Goal: Task Accomplishment & Management: Manage account settings

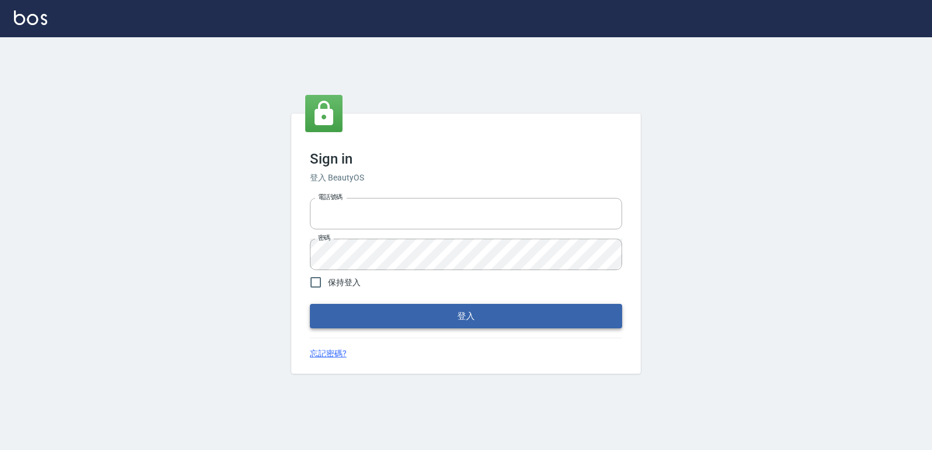
type input "0223312194"
click at [439, 312] on button "登入" at bounding box center [466, 316] width 312 height 24
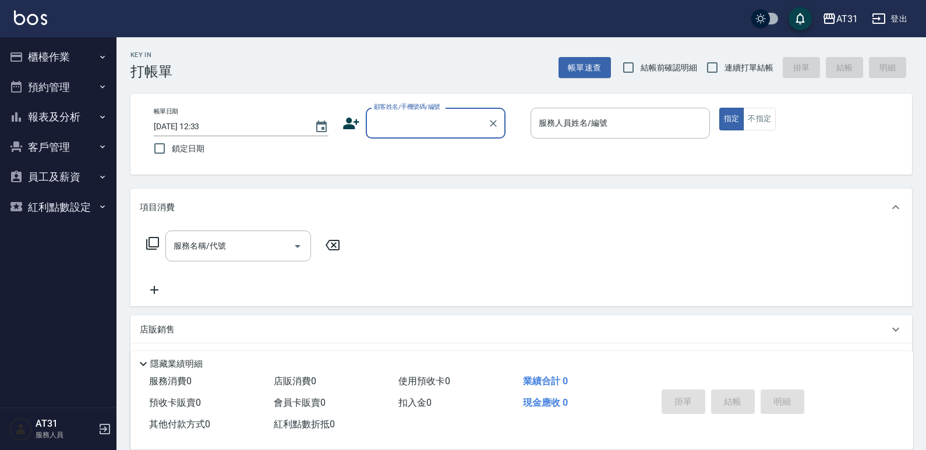
click at [68, 59] on button "櫃檯作業" at bounding box center [58, 57] width 107 height 30
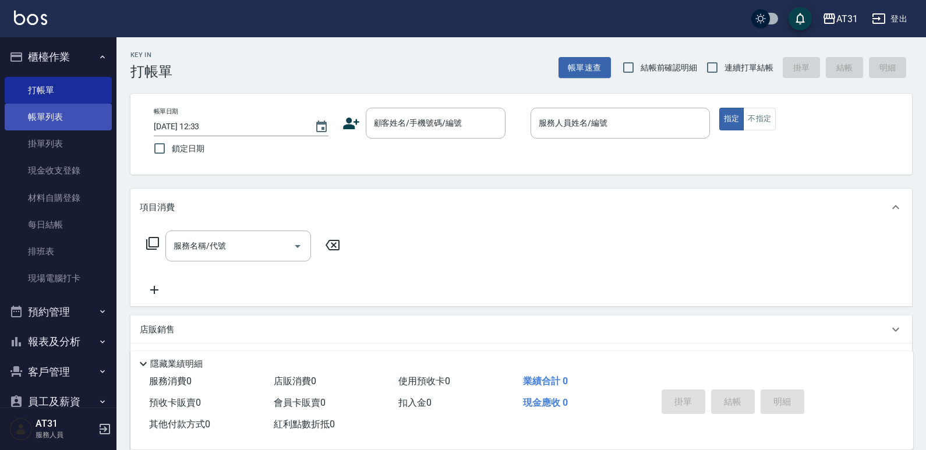
click at [72, 123] on link "帳單列表" at bounding box center [58, 117] width 107 height 27
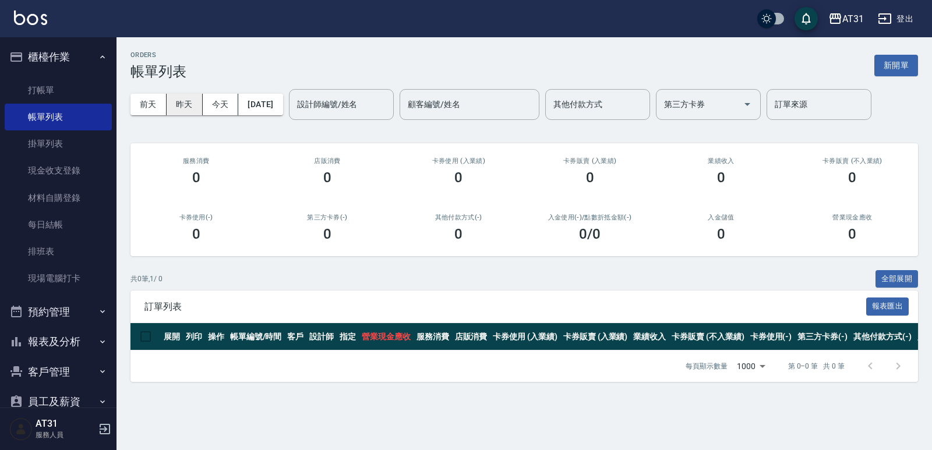
click at [190, 104] on button "昨天" at bounding box center [185, 105] width 36 height 22
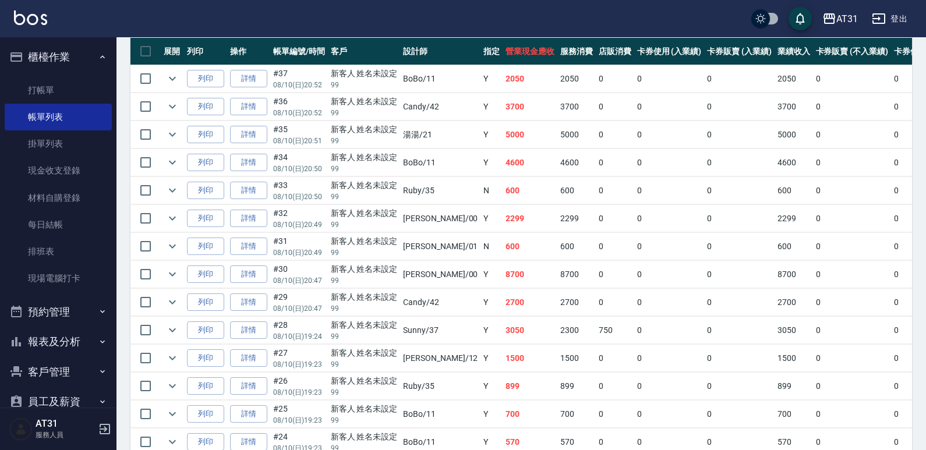
scroll to position [290, 0]
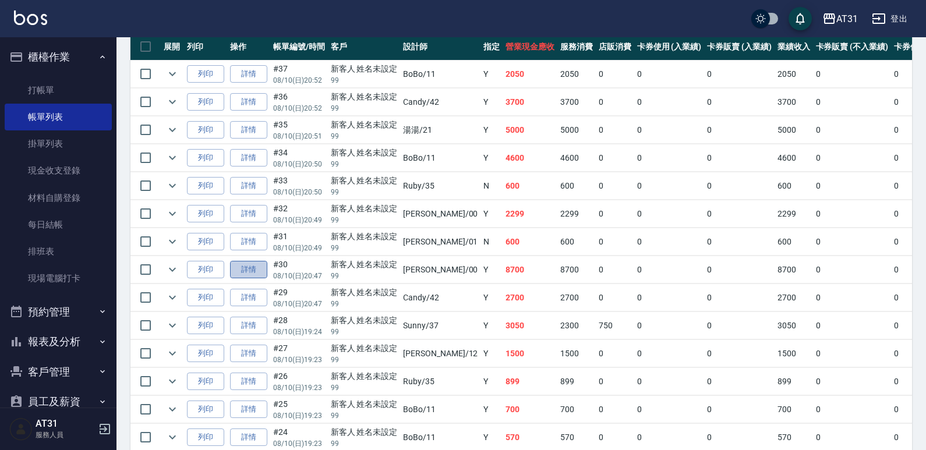
click at [250, 268] on link "詳情" at bounding box center [248, 270] width 37 height 18
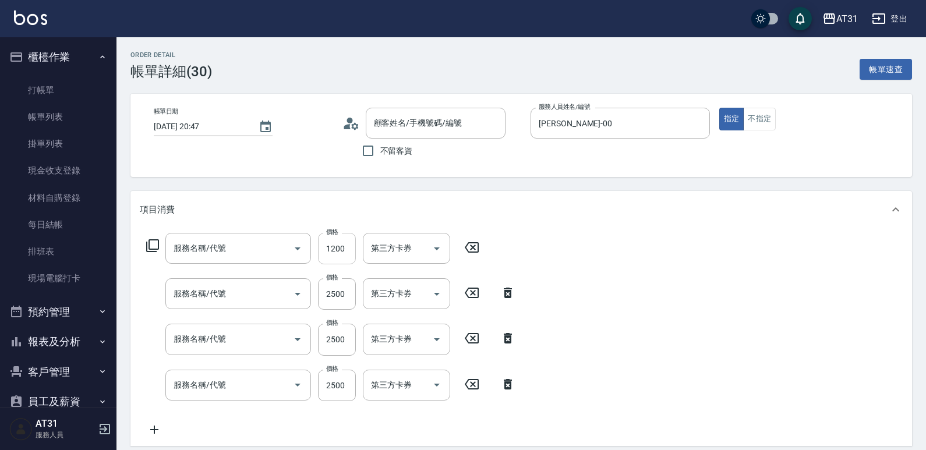
type input "[DATE] 20:47"
type input "[PERSON_NAME]-00"
type input "870"
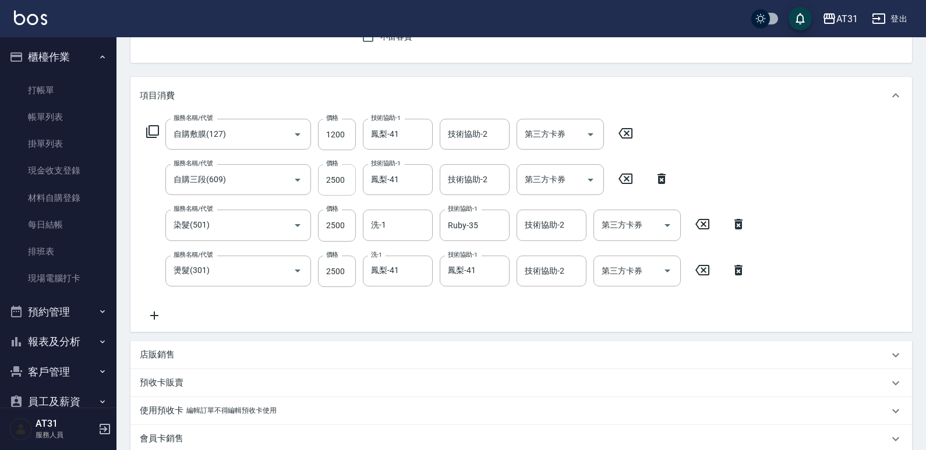
type input "自購敷膜(127)"
type input "自購三段(609)"
type input "染髮(501)"
type input "燙髮(301)"
type input "新客人 姓名未設定/99/null"
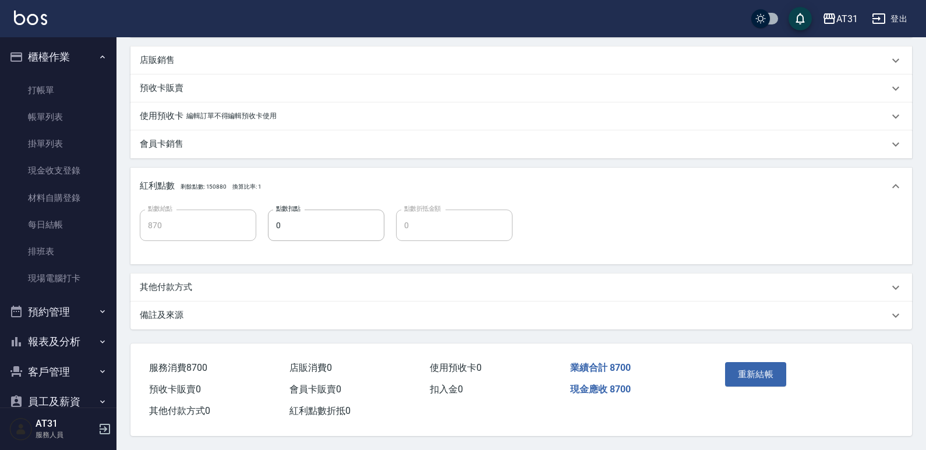
click at [258, 281] on div "其他付款方式" at bounding box center [514, 287] width 749 height 12
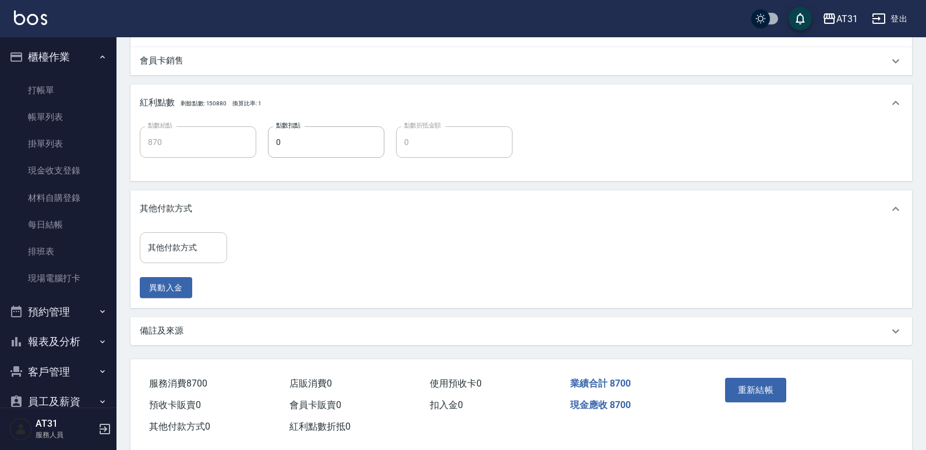
scroll to position [501, 0]
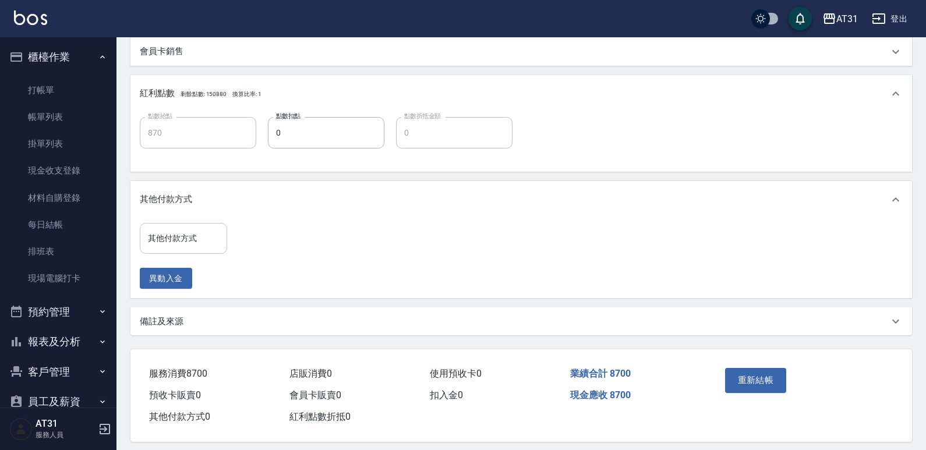
click at [204, 247] on input "其他付款方式" at bounding box center [183, 238] width 77 height 20
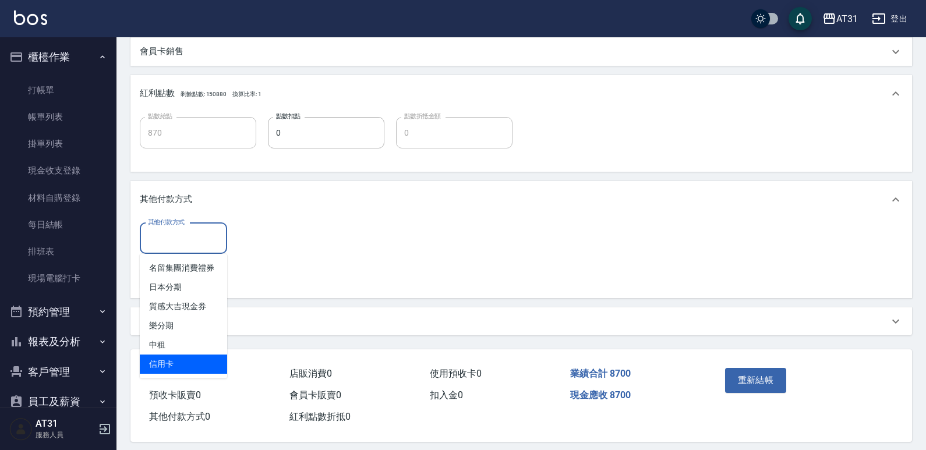
click at [200, 355] on span "信用卡" at bounding box center [183, 364] width 87 height 19
type input "信用卡"
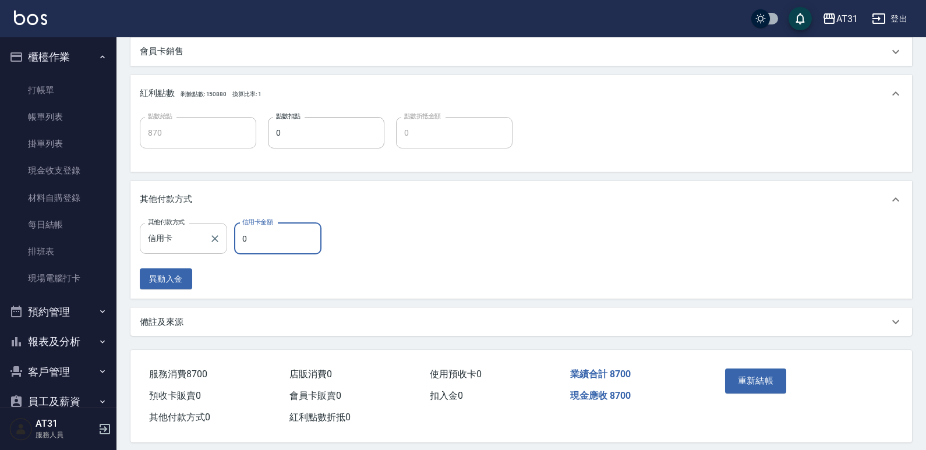
type input "8"
type input "860"
type input "87"
type input "780"
type input "870"
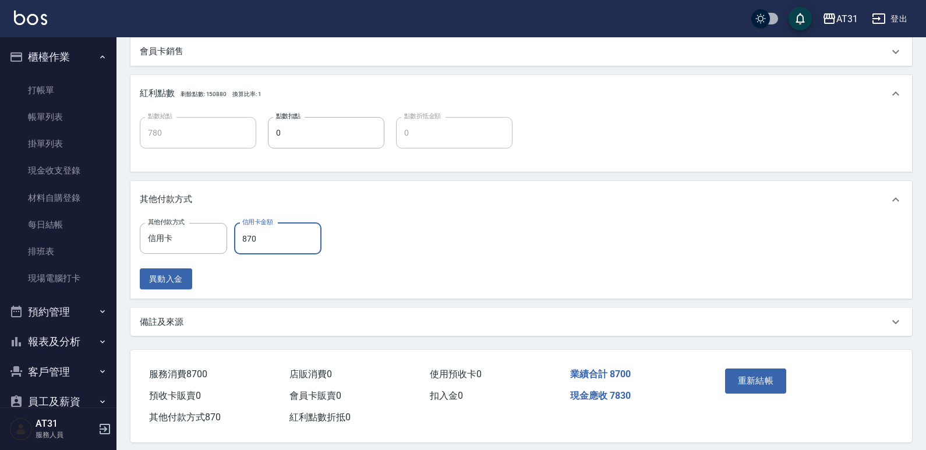
type input "0"
type input "8700"
click at [745, 374] on button "重新結帳" at bounding box center [756, 381] width 62 height 24
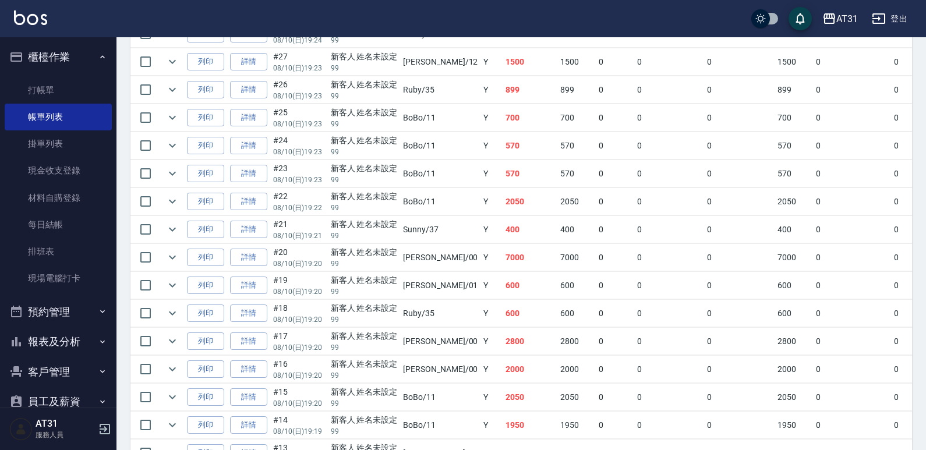
scroll to position [582, 0]
click at [238, 259] on link "詳情" at bounding box center [248, 257] width 37 height 18
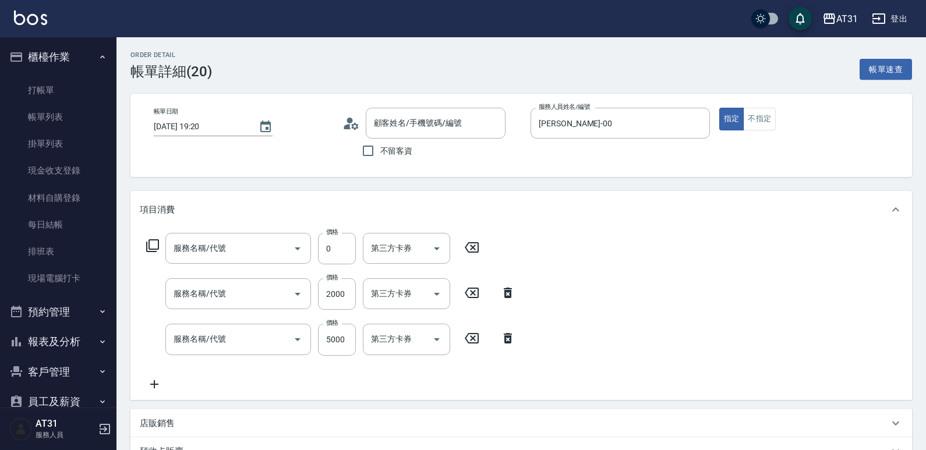
type input "[DATE] 19:20"
type input "[PERSON_NAME]-00"
type input "700"
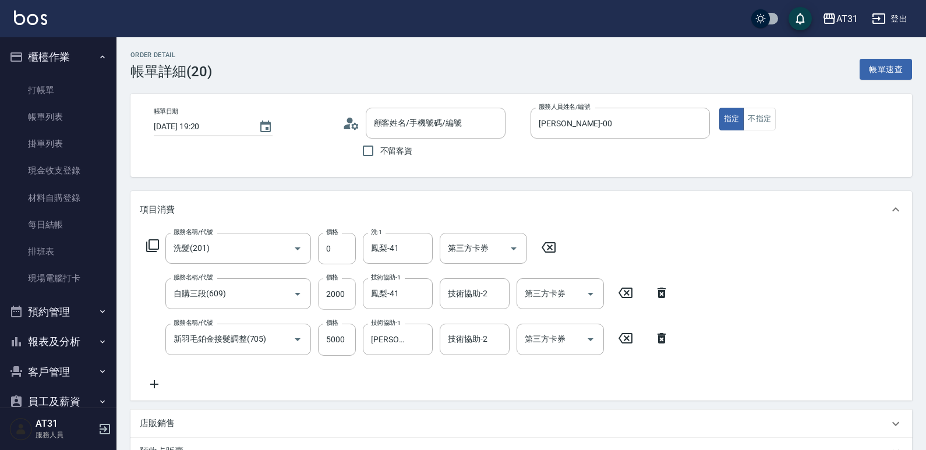
type input "洗髮(201)"
type input "自購三段(609)"
type input "新羽毛鉑金接髮調整(705)"
type input "新客人 姓名未設定/99/null"
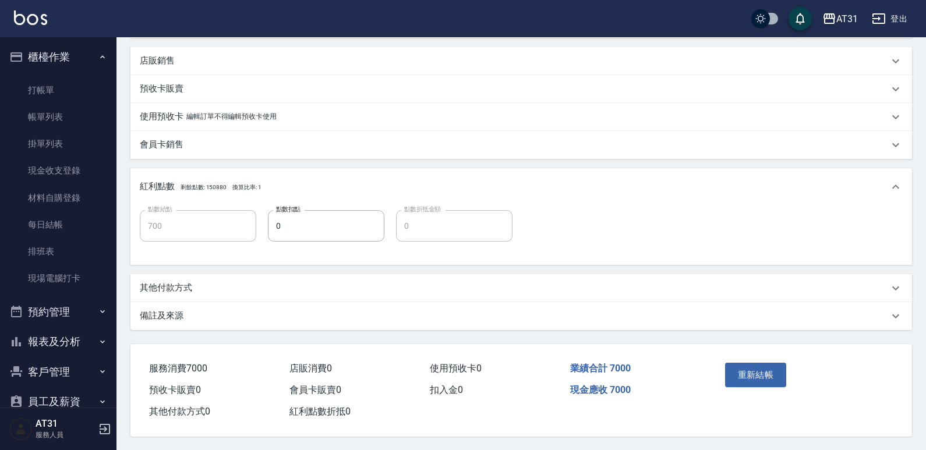
scroll to position [369, 0]
click at [226, 281] on div "其他付款方式" at bounding box center [514, 287] width 749 height 12
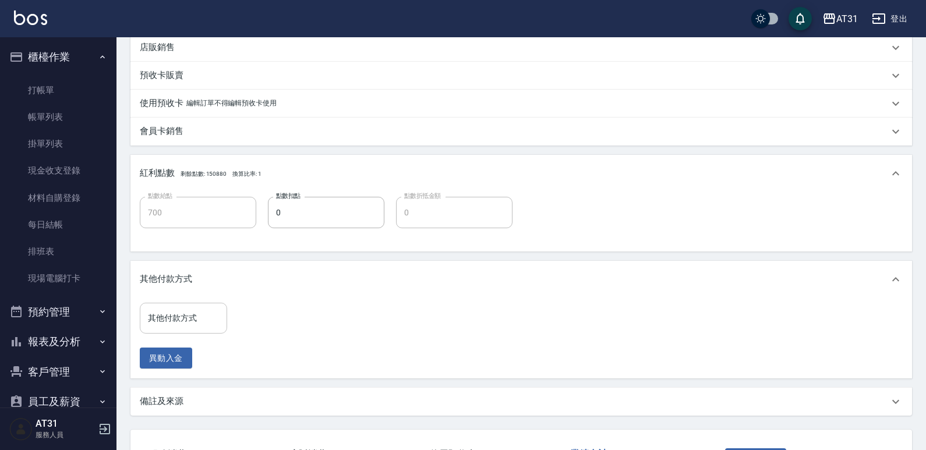
scroll to position [419, 0]
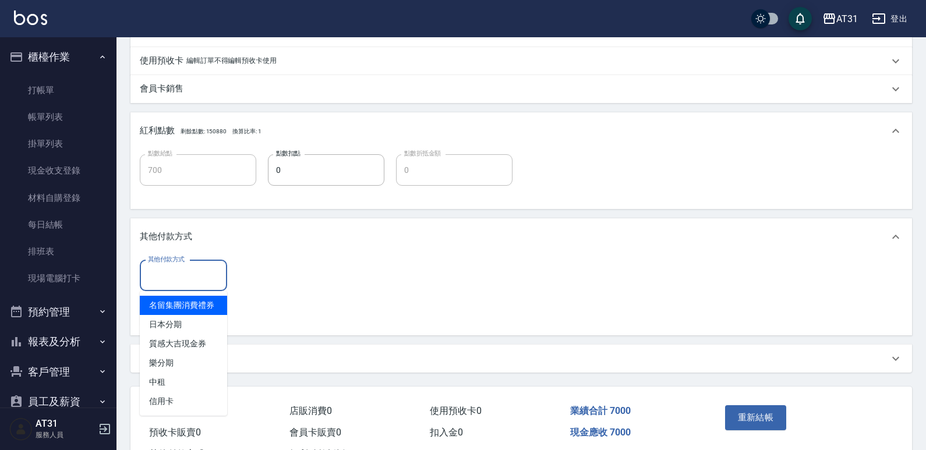
click at [201, 278] on input "其他付款方式" at bounding box center [183, 276] width 77 height 20
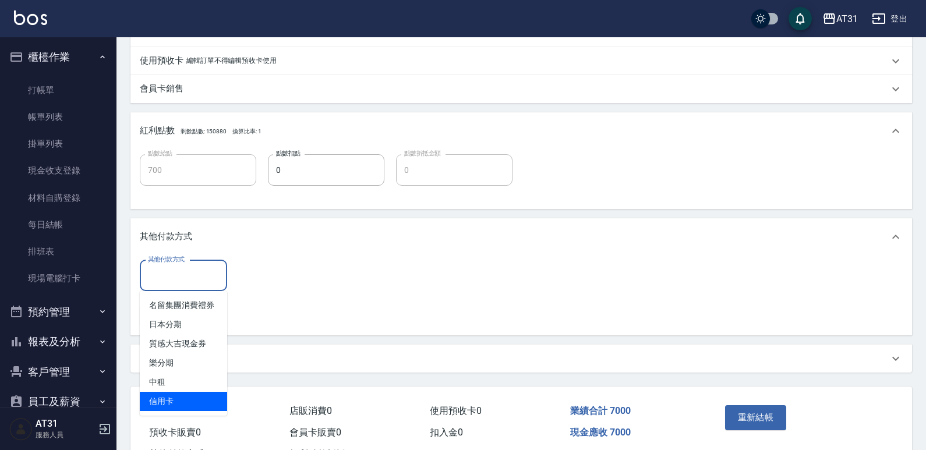
click at [196, 395] on span "信用卡" at bounding box center [183, 401] width 87 height 19
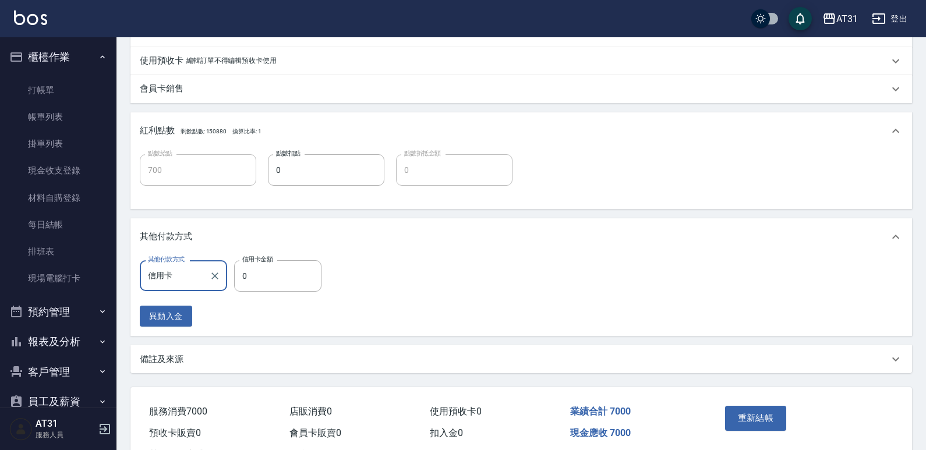
type input "信用卡0"
type input "0"
type input "信用卡"
type input "690"
type input "70"
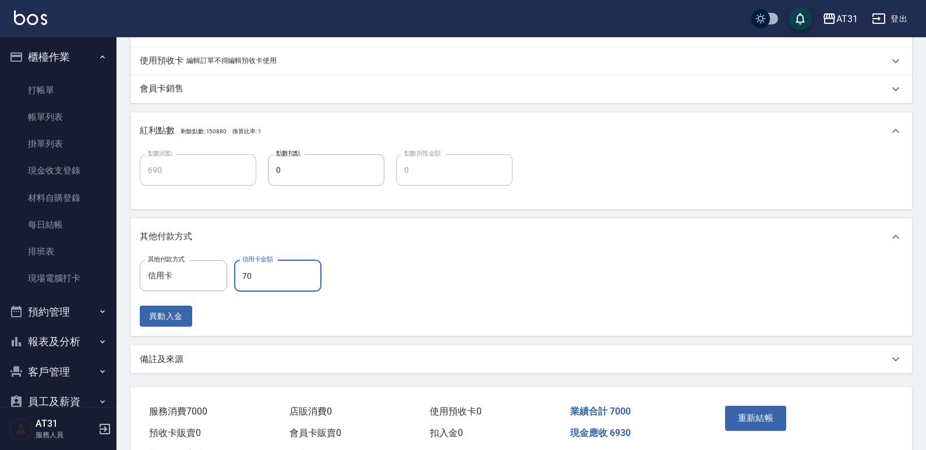
type input "630"
type input "700"
type input "0"
type input "7000"
click at [774, 415] on button "重新結帳" at bounding box center [756, 418] width 62 height 24
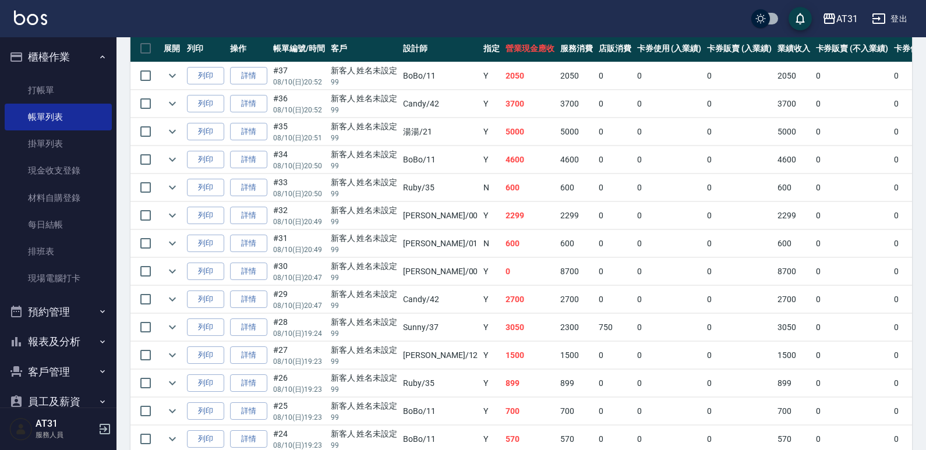
scroll to position [291, 0]
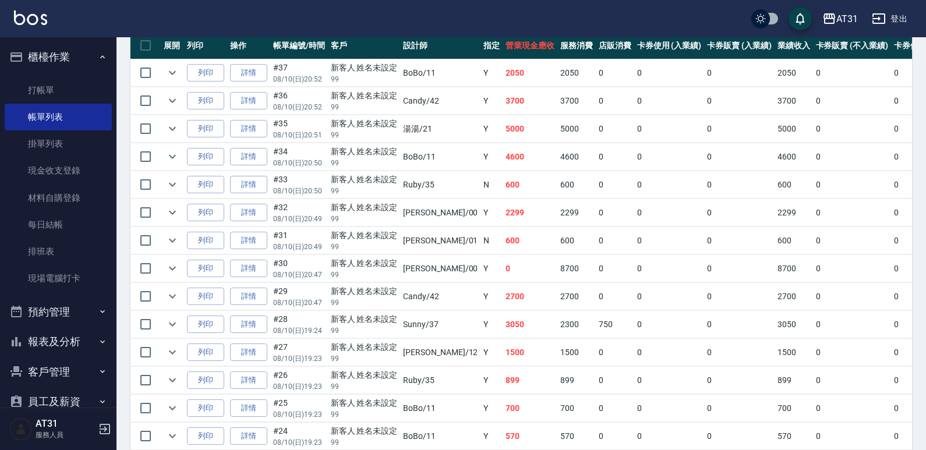
drag, startPoint x: 493, startPoint y: 295, endPoint x: 459, endPoint y: 295, distance: 33.2
drag, startPoint x: 459, startPoint y: 295, endPoint x: 418, endPoint y: 299, distance: 42.2
click at [418, 299] on td "Candy /42" at bounding box center [440, 296] width 80 height 27
drag, startPoint x: 449, startPoint y: 214, endPoint x: 411, endPoint y: 213, distance: 37.9
click at [405, 214] on td "[PERSON_NAME] /00" at bounding box center [440, 212] width 80 height 27
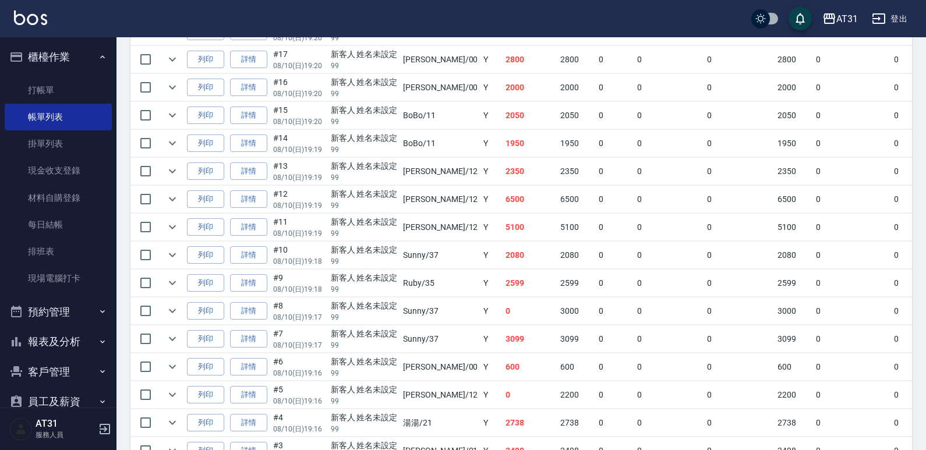
scroll to position [756, 0]
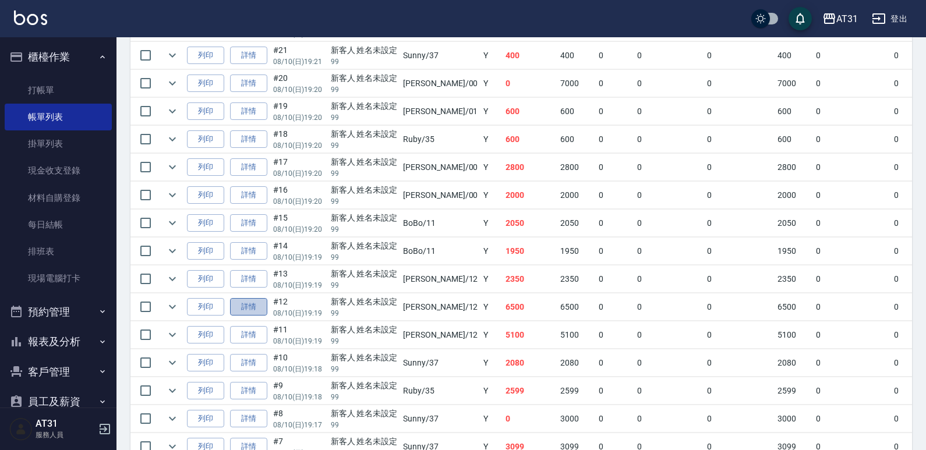
click at [248, 311] on link "詳情" at bounding box center [248, 307] width 37 height 18
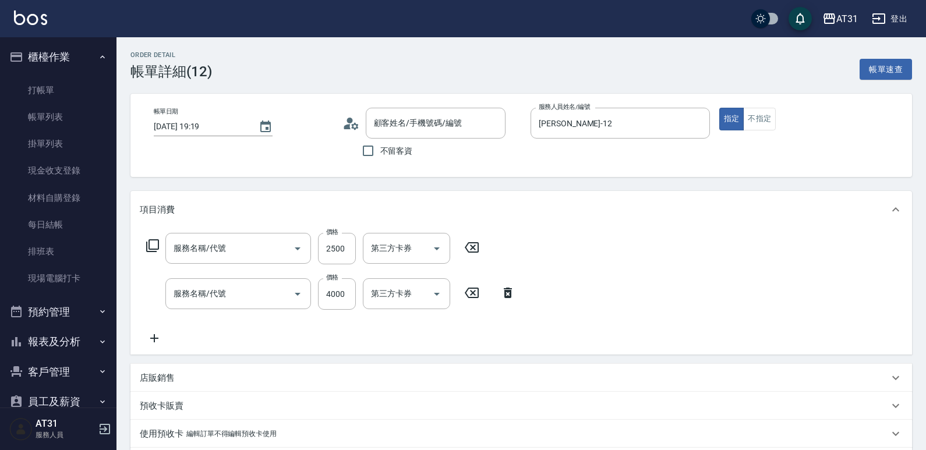
type input "[DATE] 19:19"
type input "[PERSON_NAME]-12"
type input "650"
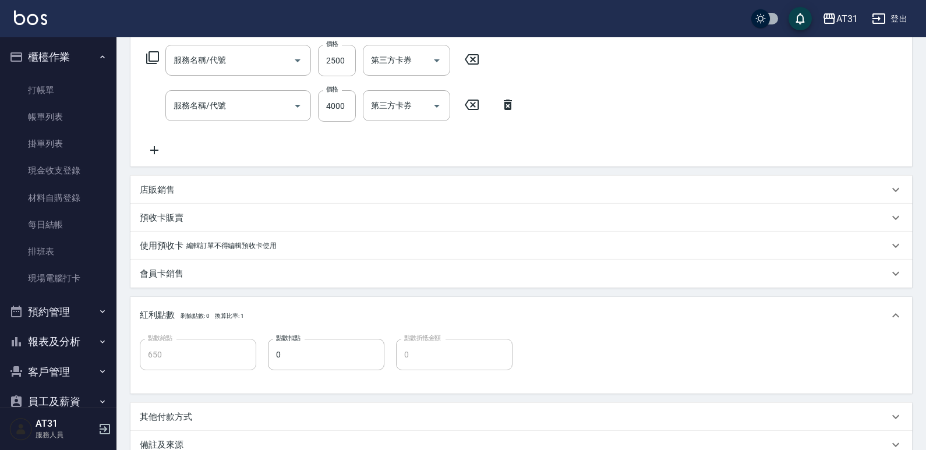
type input "染髮(501)"
type input "燙髮(301)"
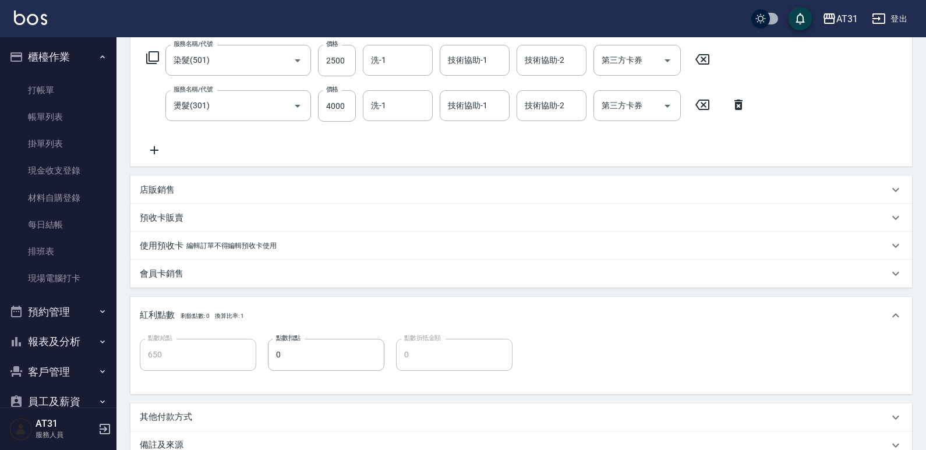
type input "新客人 姓名未設定/99/null"
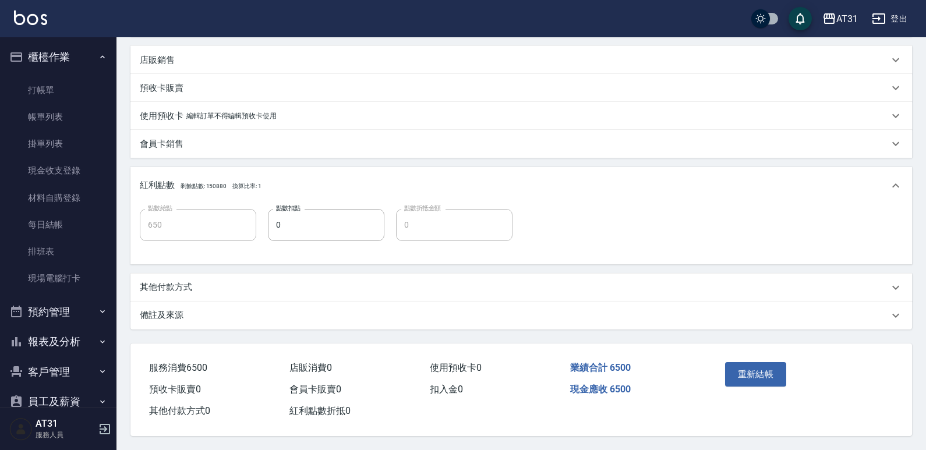
scroll to position [323, 0]
click at [224, 287] on div "其他付款方式" at bounding box center [514, 287] width 749 height 12
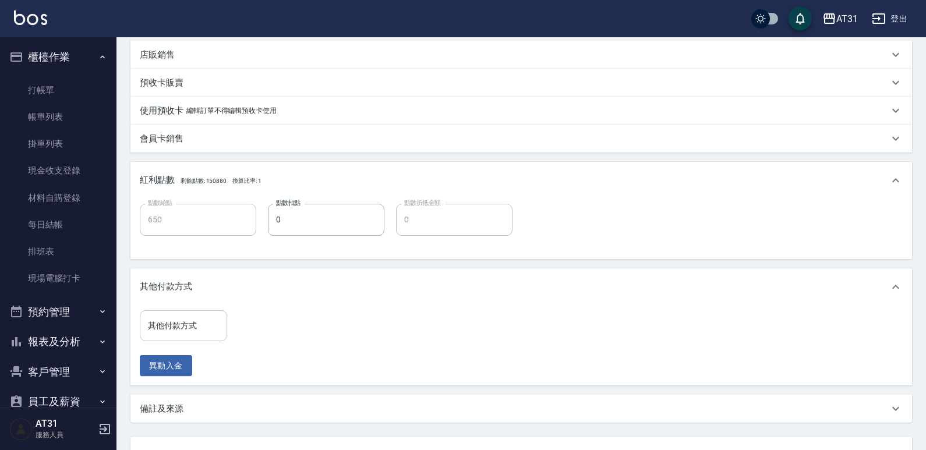
click at [199, 340] on div "其他付款方式" at bounding box center [183, 325] width 87 height 31
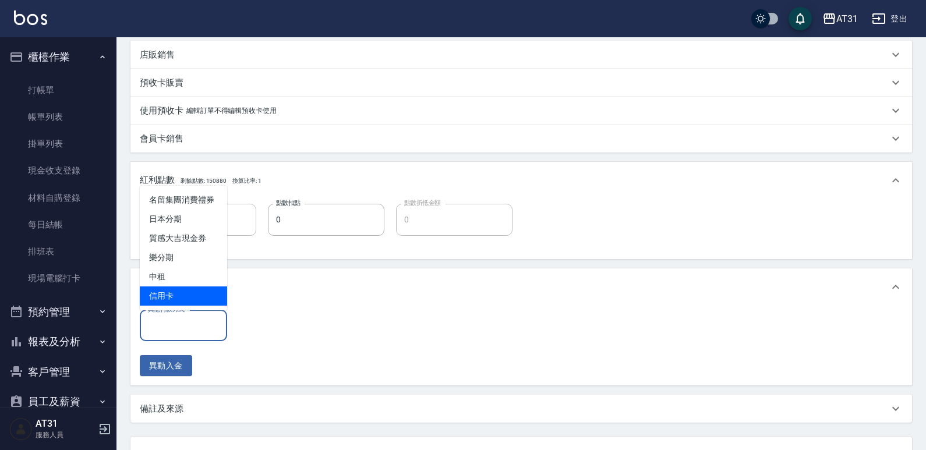
click at [198, 299] on span "信用卡" at bounding box center [183, 296] width 87 height 19
type input "信用卡"
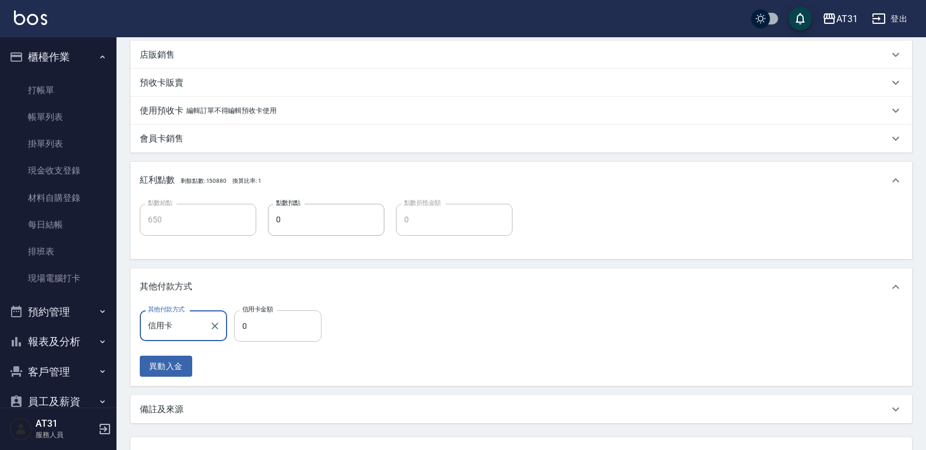
click at [297, 326] on input "0" at bounding box center [277, 325] width 87 height 31
type input "640"
type input "65"
type input "580"
type input "650"
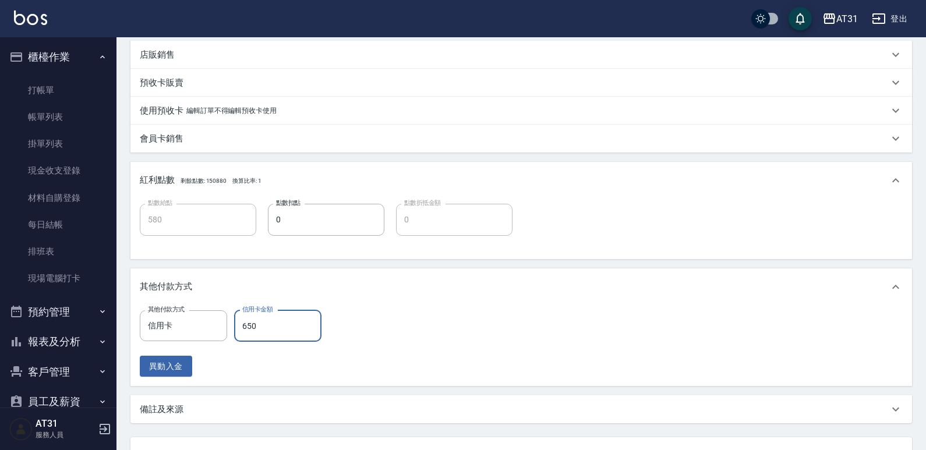
type input "0"
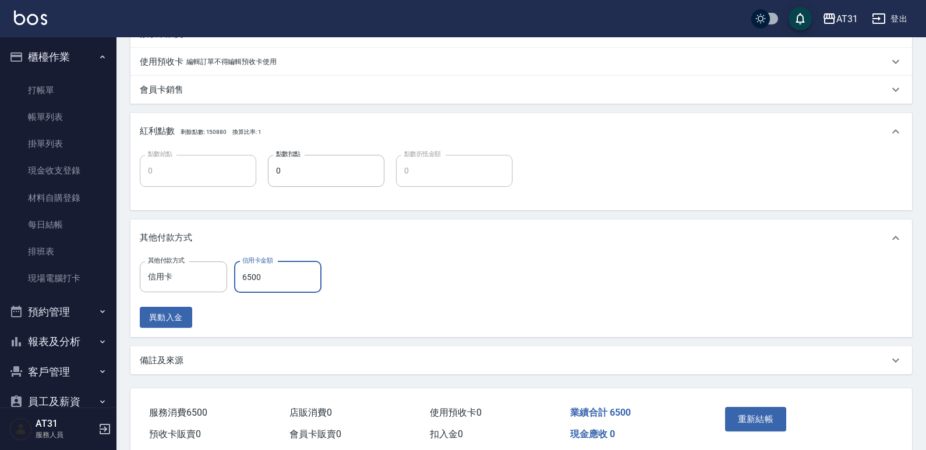
scroll to position [422, 0]
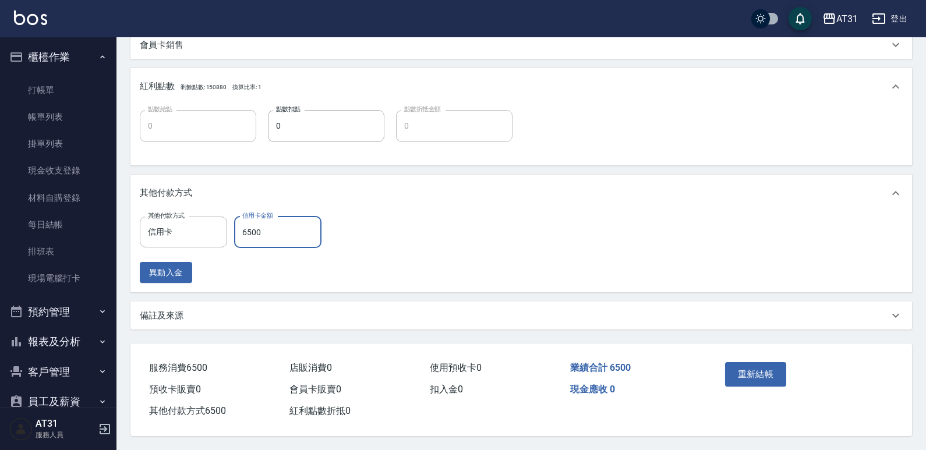
type input "6500"
click at [747, 359] on div "重新結帳" at bounding box center [761, 383] width 82 height 51
click at [747, 362] on button "重新結帳" at bounding box center [756, 374] width 62 height 24
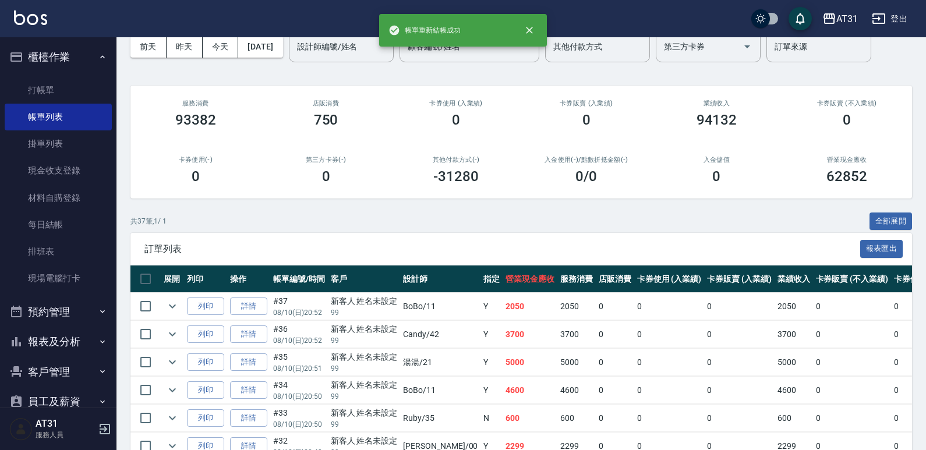
scroll to position [58, 0]
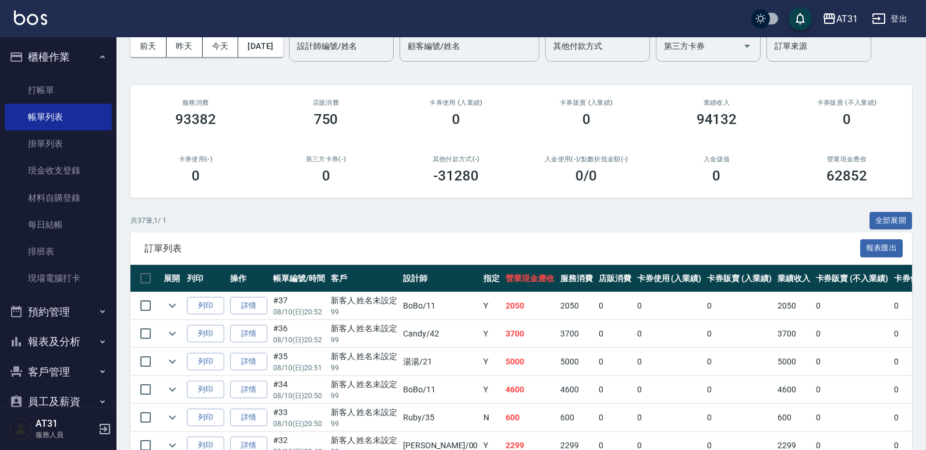
drag, startPoint x: 406, startPoint y: 228, endPoint x: 378, endPoint y: 227, distance: 28.6
drag, startPoint x: 378, startPoint y: 227, endPoint x: 342, endPoint y: 225, distance: 35.6
drag, startPoint x: 342, startPoint y: 225, endPoint x: 312, endPoint y: 220, distance: 30.7
drag, startPoint x: 312, startPoint y: 220, endPoint x: 287, endPoint y: 221, distance: 25.1
click at [287, 221] on div "共 37 筆, 1 / 1 全部展開" at bounding box center [521, 221] width 782 height 18
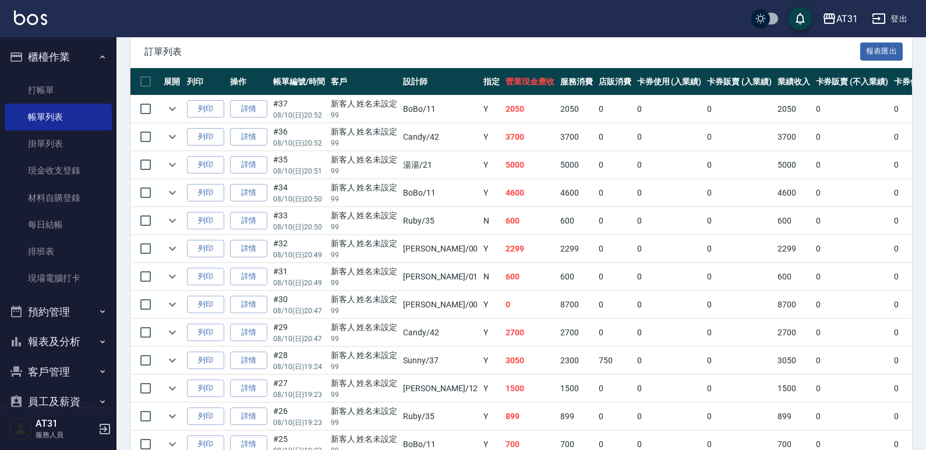
scroll to position [291, 0]
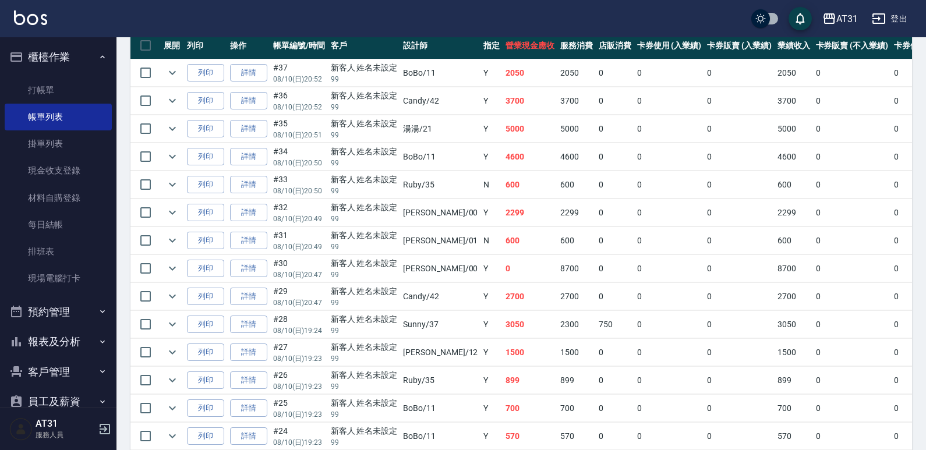
drag, startPoint x: 426, startPoint y: 248, endPoint x: 399, endPoint y: 248, distance: 26.8
drag, startPoint x: 399, startPoint y: 248, endPoint x: 379, endPoint y: 259, distance: 22.4
click at [379, 259] on div "新客人 姓名未設定" at bounding box center [364, 263] width 67 height 12
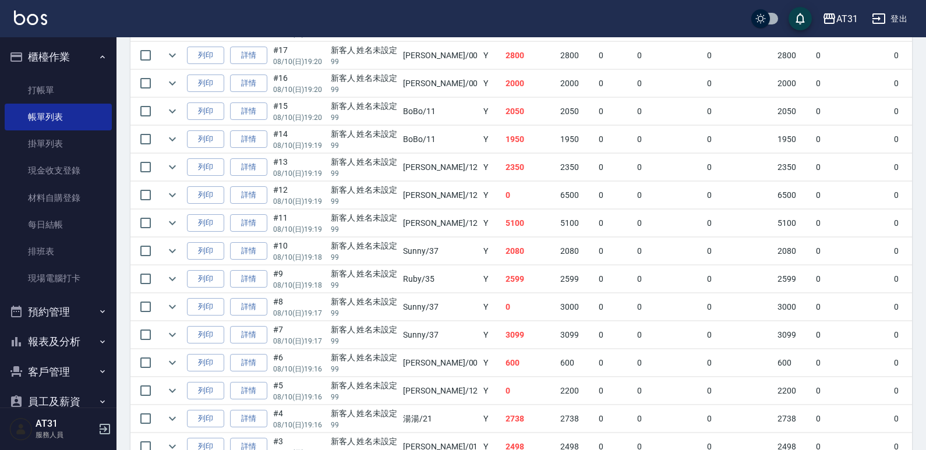
scroll to position [814, 0]
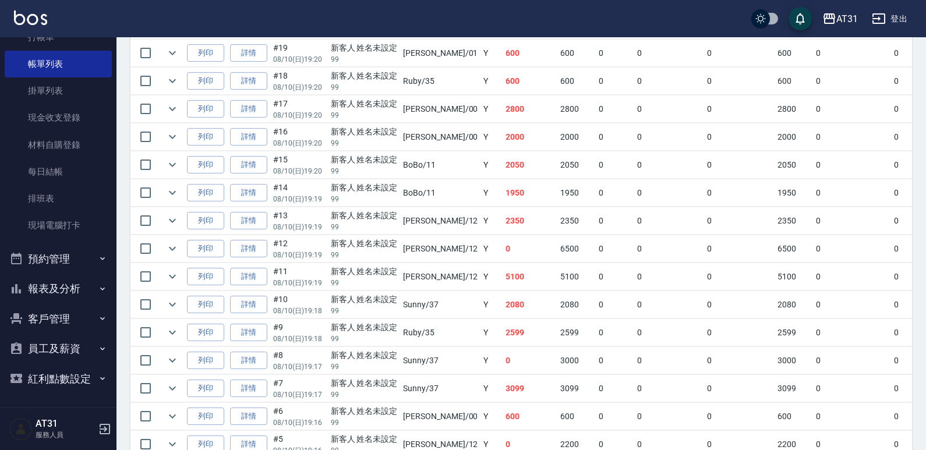
click at [87, 281] on button "報表及分析" at bounding box center [58, 289] width 107 height 30
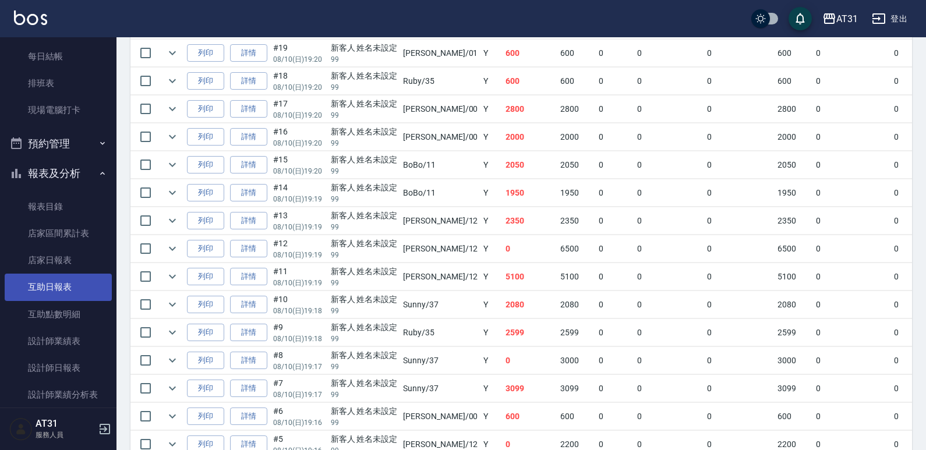
scroll to position [169, 0]
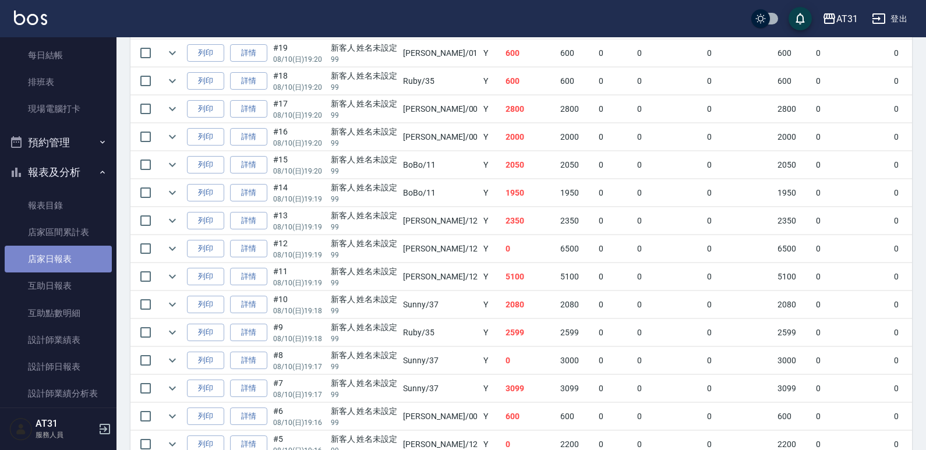
click at [79, 255] on link "店家日報表" at bounding box center [58, 259] width 107 height 27
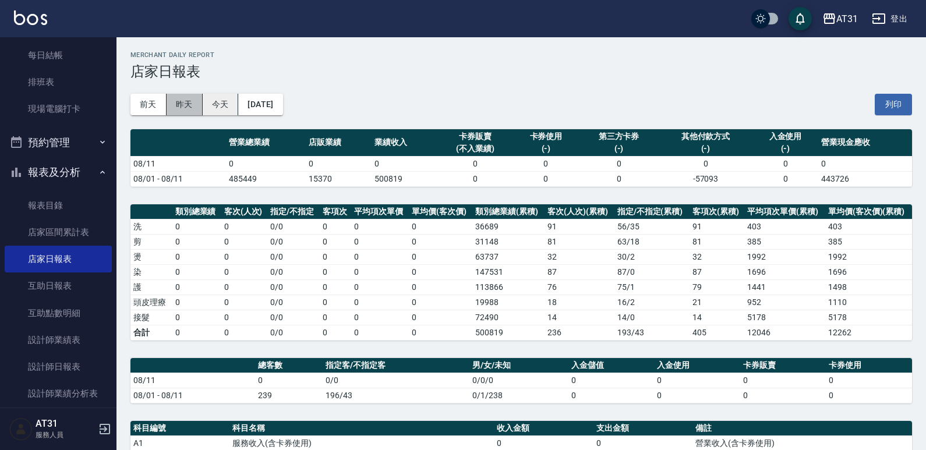
drag, startPoint x: 194, startPoint y: 101, endPoint x: 208, endPoint y: 97, distance: 15.3
click at [194, 102] on button "昨天" at bounding box center [185, 105] width 36 height 22
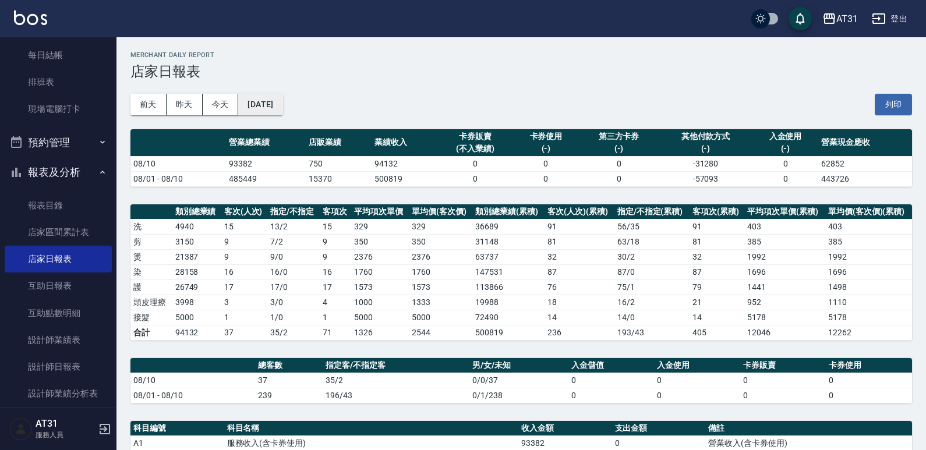
click at [250, 105] on button "[DATE]" at bounding box center [260, 105] width 44 height 22
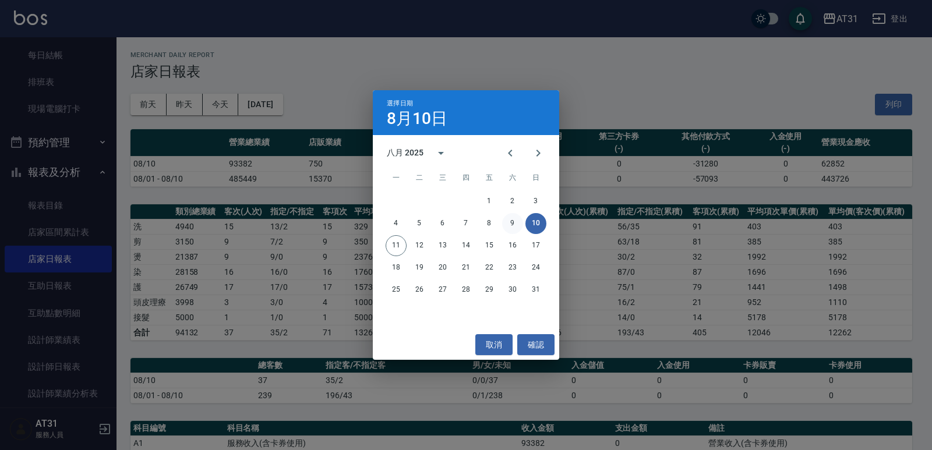
click at [508, 222] on button "9" at bounding box center [512, 223] width 21 height 21
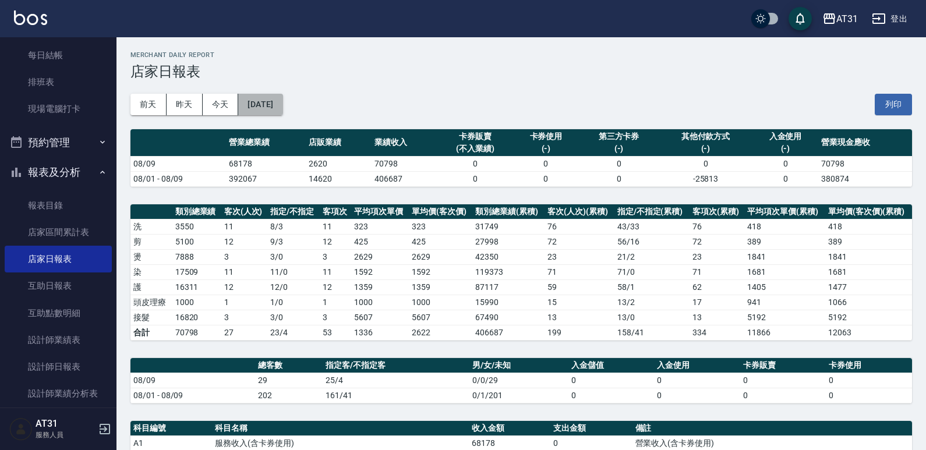
click at [273, 105] on button "[DATE]" at bounding box center [260, 105] width 44 height 22
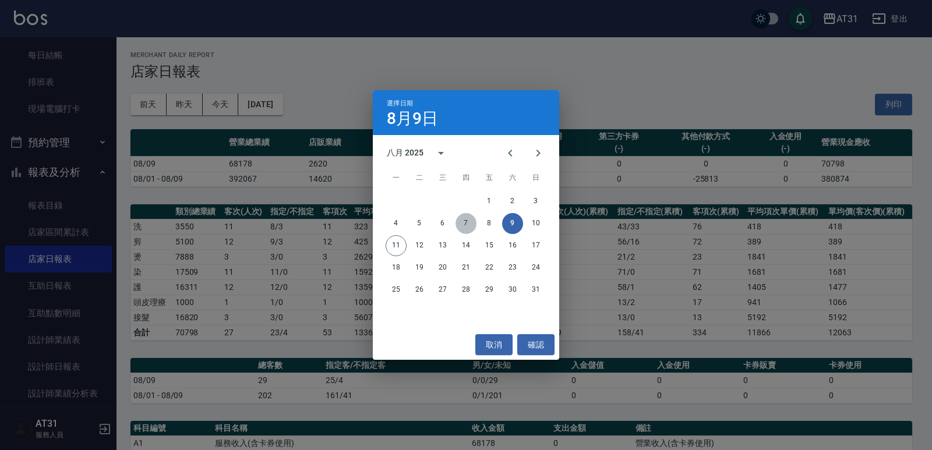
click at [476, 225] on button "7" at bounding box center [465, 223] width 21 height 21
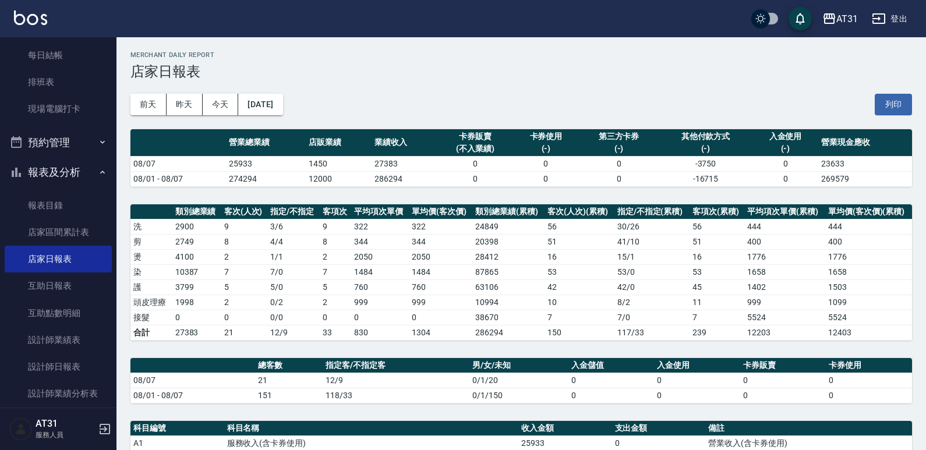
drag, startPoint x: 468, startPoint y: 56, endPoint x: 458, endPoint y: 59, distance: 9.8
drag, startPoint x: 458, startPoint y: 59, endPoint x: 379, endPoint y: 75, distance: 81.2
click at [374, 75] on h3 "店家日報表" at bounding box center [521, 71] width 782 height 16
click at [282, 111] on button "[DATE]" at bounding box center [260, 105] width 44 height 22
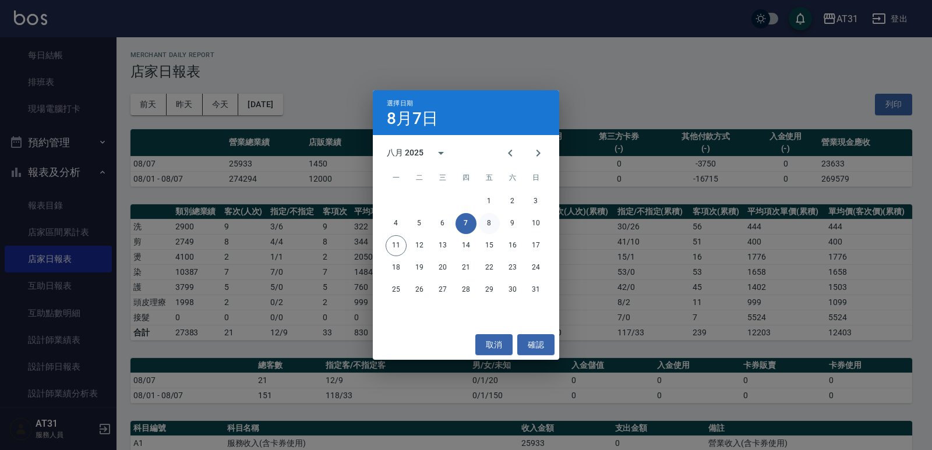
click at [489, 221] on button "8" at bounding box center [489, 223] width 21 height 21
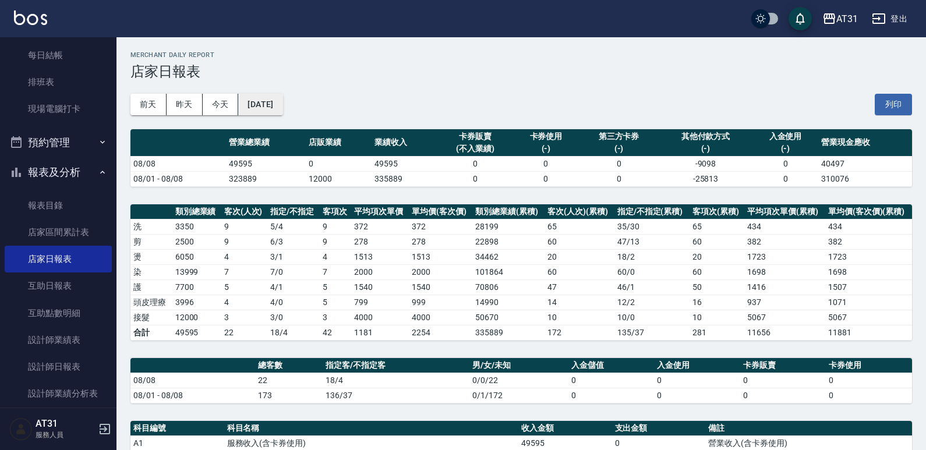
click at [282, 105] on button "[DATE]" at bounding box center [260, 105] width 44 height 22
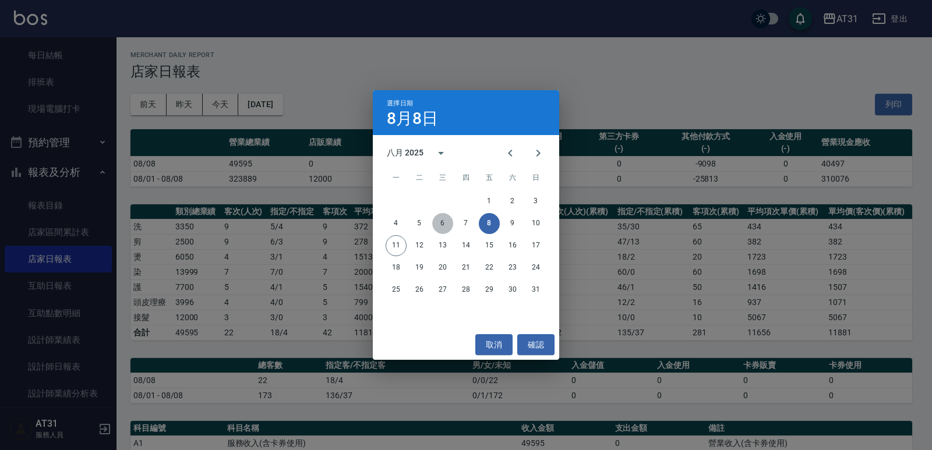
click at [450, 220] on button "6" at bounding box center [442, 223] width 21 height 21
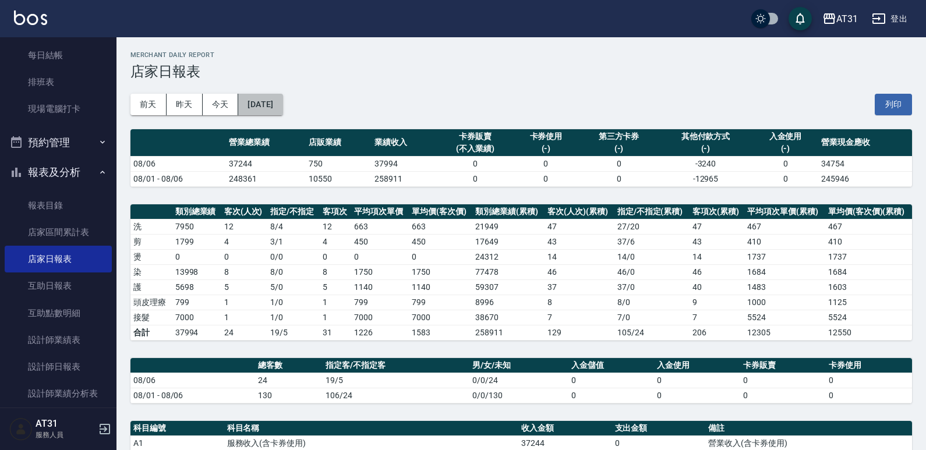
click at [282, 103] on button "[DATE]" at bounding box center [260, 105] width 44 height 22
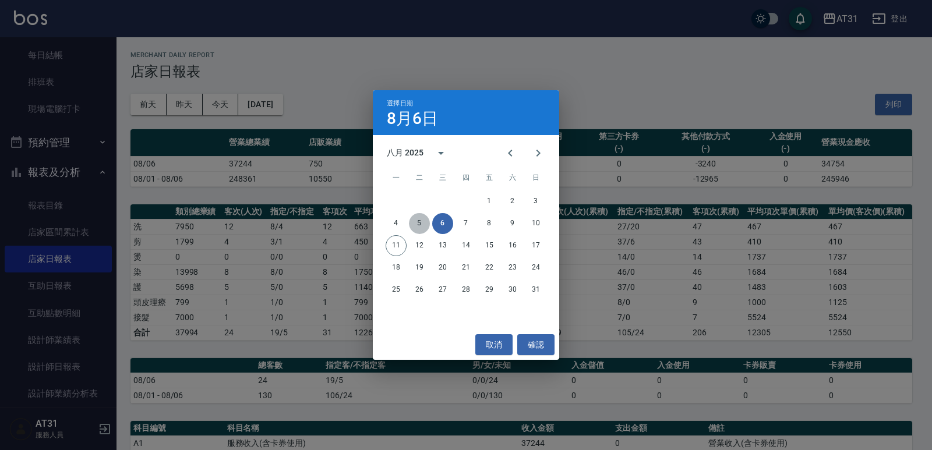
click at [426, 228] on button "5" at bounding box center [419, 223] width 21 height 21
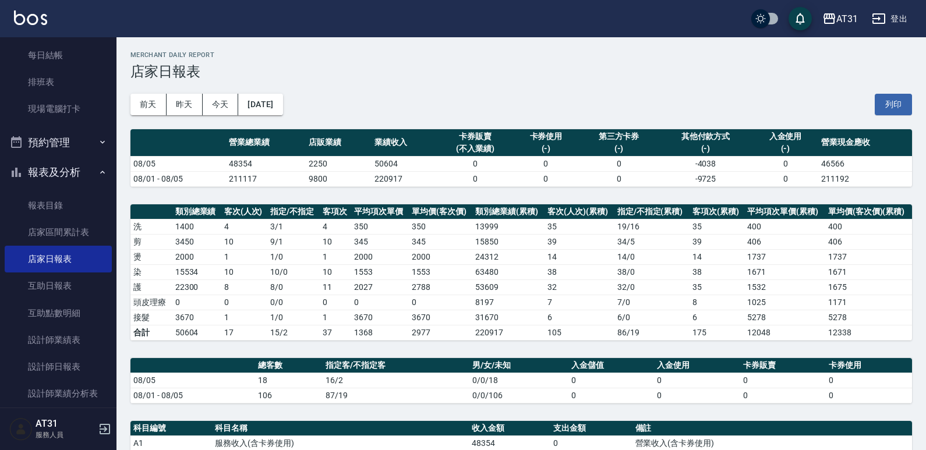
drag, startPoint x: 470, startPoint y: 107, endPoint x: 427, endPoint y: 100, distance: 43.2
drag, startPoint x: 427, startPoint y: 100, endPoint x: 395, endPoint y: 107, distance: 33.4
click at [394, 106] on div "[DATE] [DATE] [DATE] [DATE] 列印" at bounding box center [521, 105] width 782 height 50
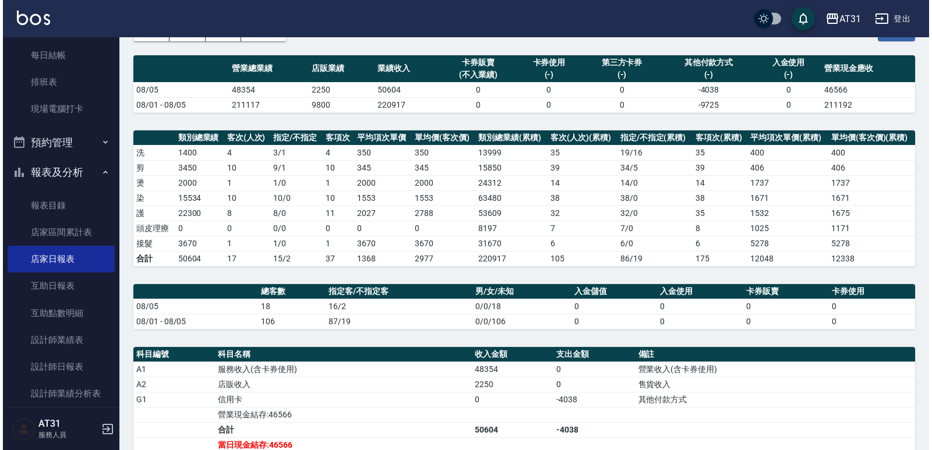
scroll to position [58, 0]
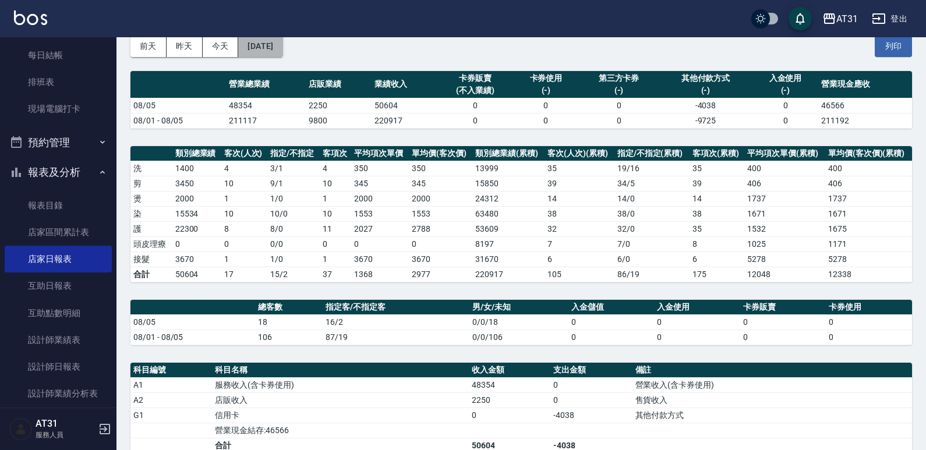
click at [263, 51] on button "[DATE]" at bounding box center [260, 47] width 44 height 22
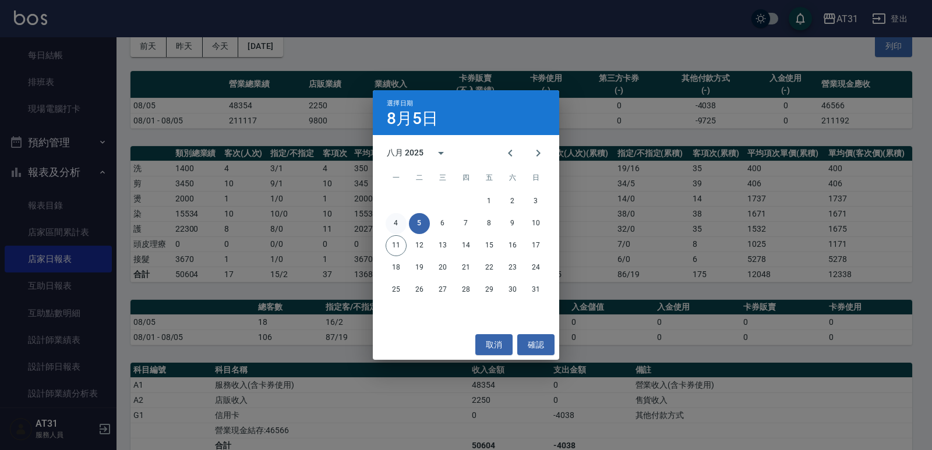
click at [394, 225] on button "4" at bounding box center [396, 223] width 21 height 21
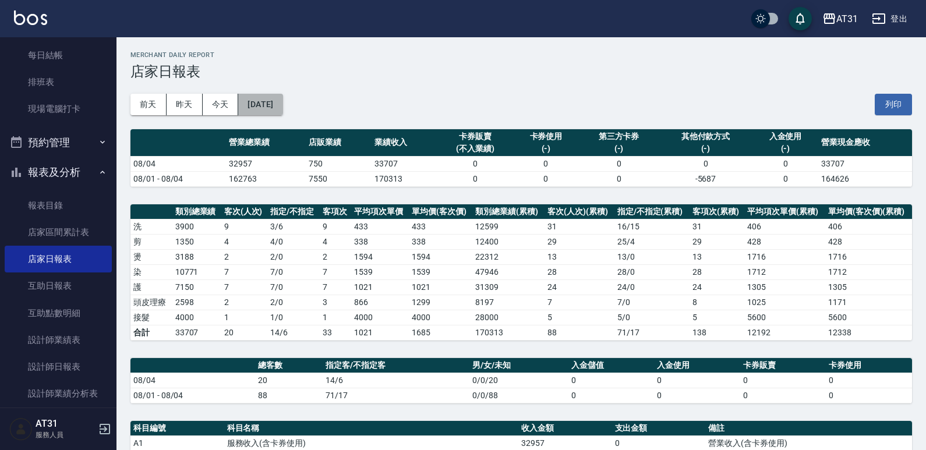
click at [277, 103] on button "[DATE]" at bounding box center [260, 105] width 44 height 22
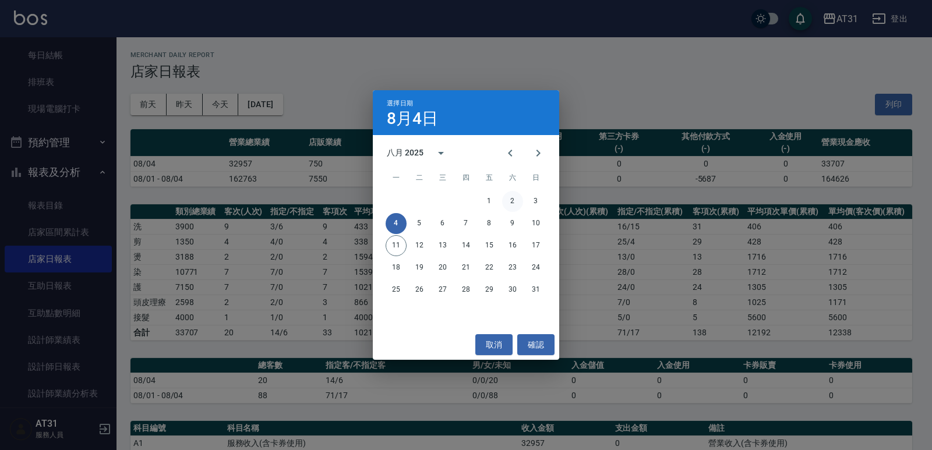
click at [517, 204] on button "2" at bounding box center [512, 201] width 21 height 21
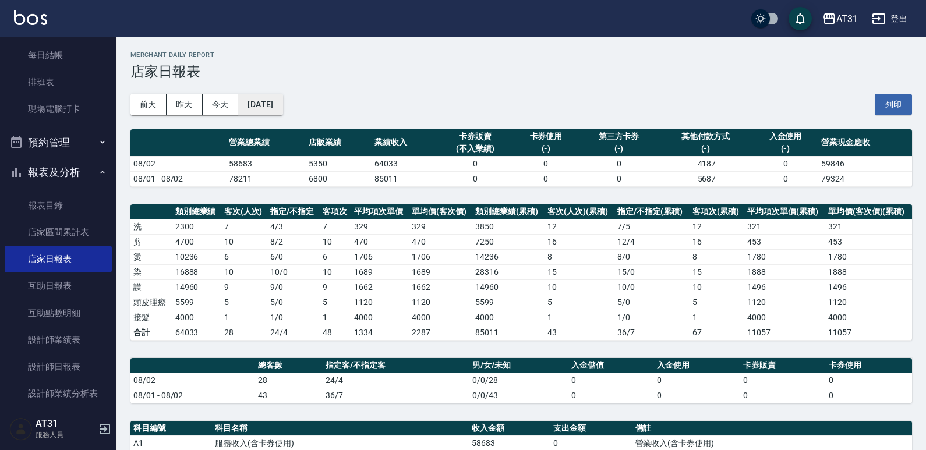
click at [262, 111] on button "[DATE]" at bounding box center [260, 105] width 44 height 22
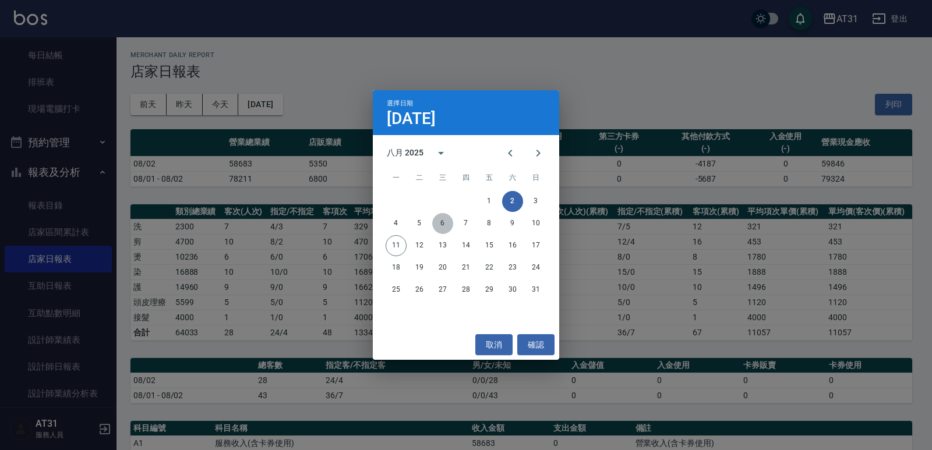
click at [443, 229] on button "6" at bounding box center [442, 223] width 21 height 21
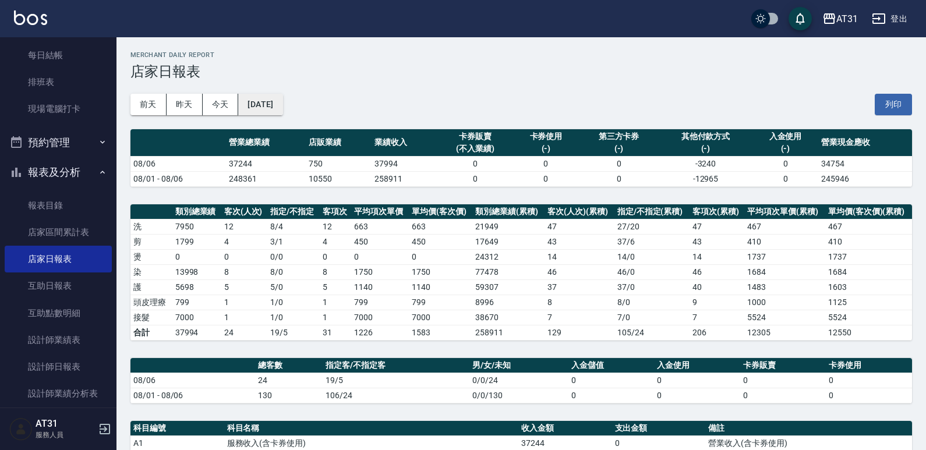
click at [277, 111] on button "[DATE]" at bounding box center [260, 105] width 44 height 22
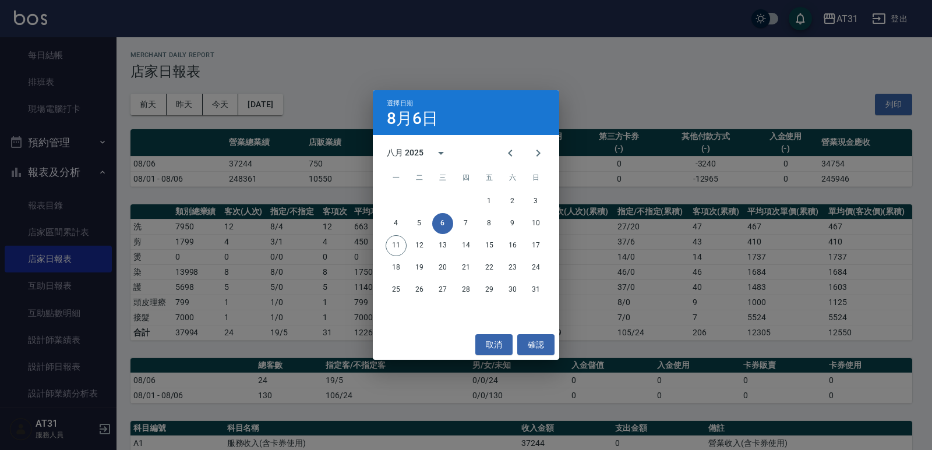
click at [254, 192] on div "選擇日期 [DATE] 八月 2025 一 二 三 四 五 六 日 1 2 3 4 5 6 7 8 9 10 11 12 13 14 15 16 17 18 …" at bounding box center [466, 225] width 932 height 450
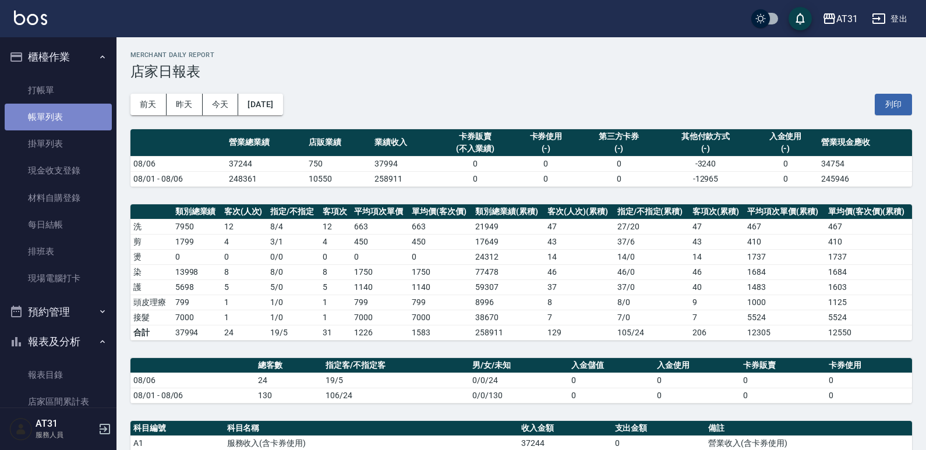
click at [65, 111] on link "帳單列表" at bounding box center [58, 117] width 107 height 27
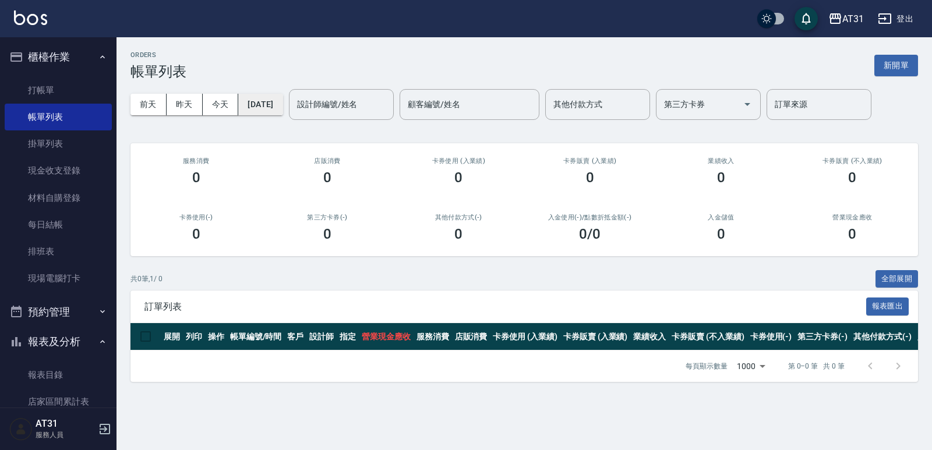
click at [275, 107] on button "[DATE]" at bounding box center [260, 105] width 44 height 22
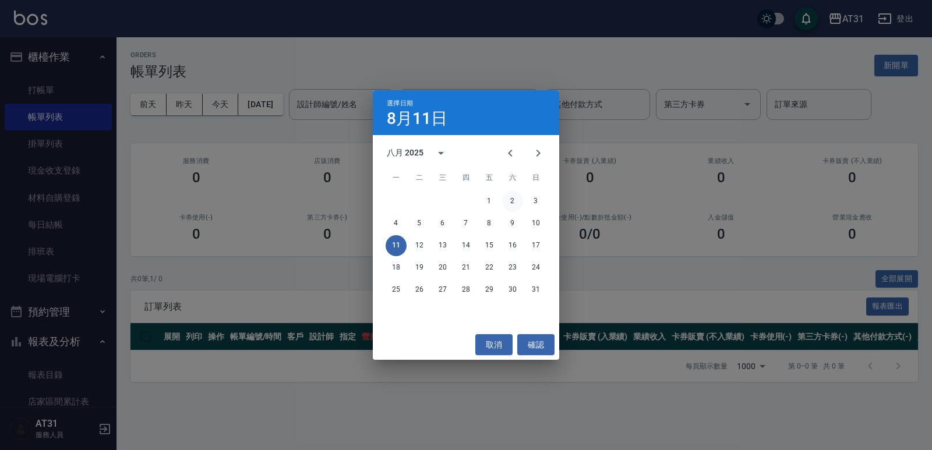
click at [510, 200] on button "2" at bounding box center [512, 201] width 21 height 21
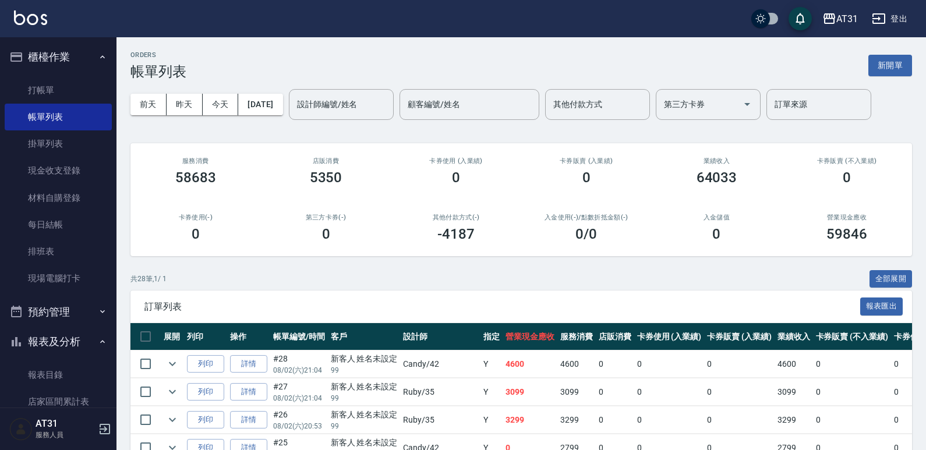
drag, startPoint x: 483, startPoint y: 203, endPoint x: 409, endPoint y: 199, distance: 74.1
drag, startPoint x: 409, startPoint y: 199, endPoint x: 367, endPoint y: 197, distance: 42.0
drag, startPoint x: 367, startPoint y: 197, endPoint x: 324, endPoint y: 200, distance: 43.7
click at [324, 200] on div "第三方卡券(-) 0" at bounding box center [326, 228] width 130 height 56
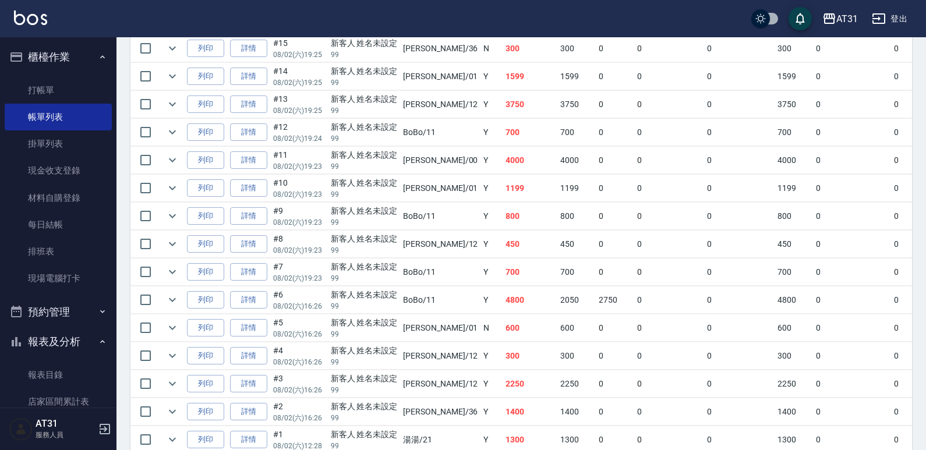
scroll to position [737, 0]
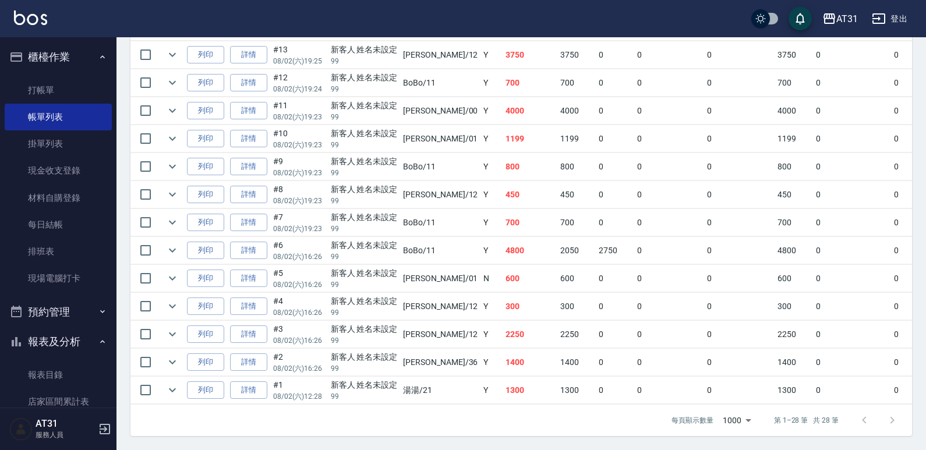
drag, startPoint x: 494, startPoint y: 262, endPoint x: 452, endPoint y: 258, distance: 42.1
drag, startPoint x: 452, startPoint y: 258, endPoint x: 422, endPoint y: 258, distance: 29.7
click at [422, 265] on td "[PERSON_NAME] /01" at bounding box center [440, 278] width 80 height 27
drag, startPoint x: 483, startPoint y: 247, endPoint x: 440, endPoint y: 245, distance: 43.1
drag, startPoint x: 440, startPoint y: 245, endPoint x: 388, endPoint y: 241, distance: 52.0
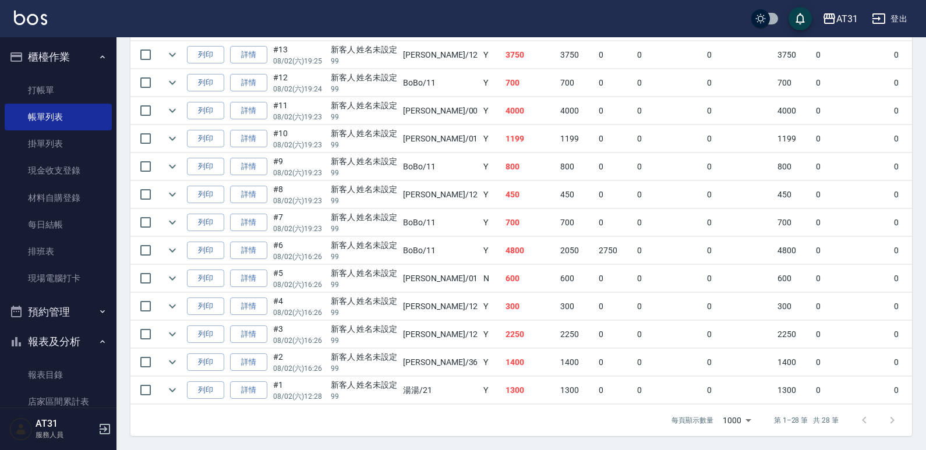
click at [388, 241] on div "新客人 姓名未設定" at bounding box center [364, 245] width 67 height 12
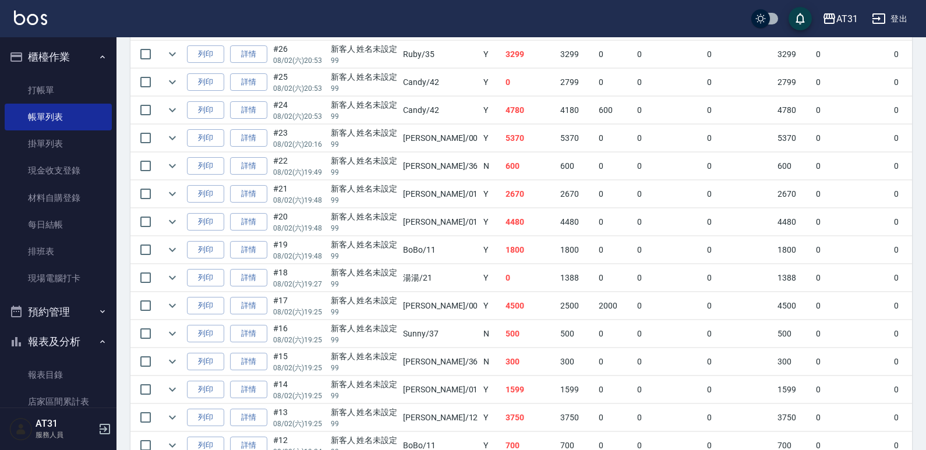
scroll to position [388, 0]
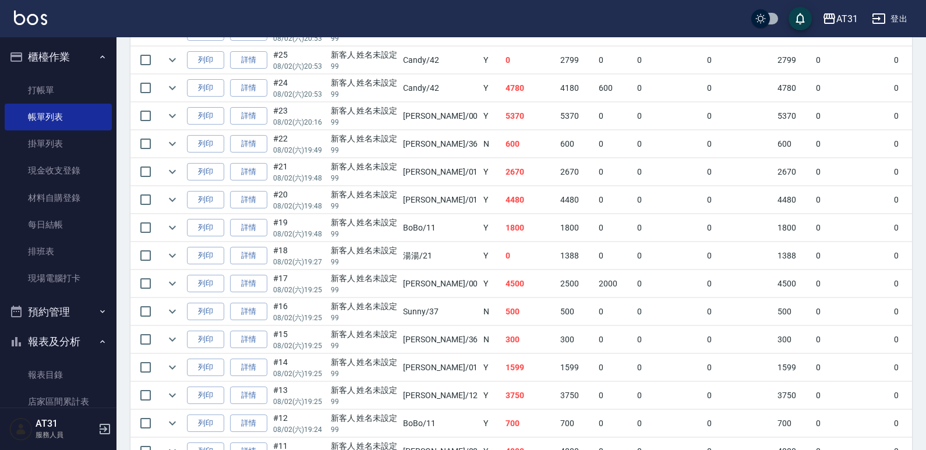
drag, startPoint x: 556, startPoint y: 231, endPoint x: 462, endPoint y: 264, distance: 99.3
drag, startPoint x: 462, startPoint y: 264, endPoint x: 462, endPoint y: 233, distance: 30.9
click at [425, 258] on td "湯湯 /21" at bounding box center [440, 255] width 80 height 27
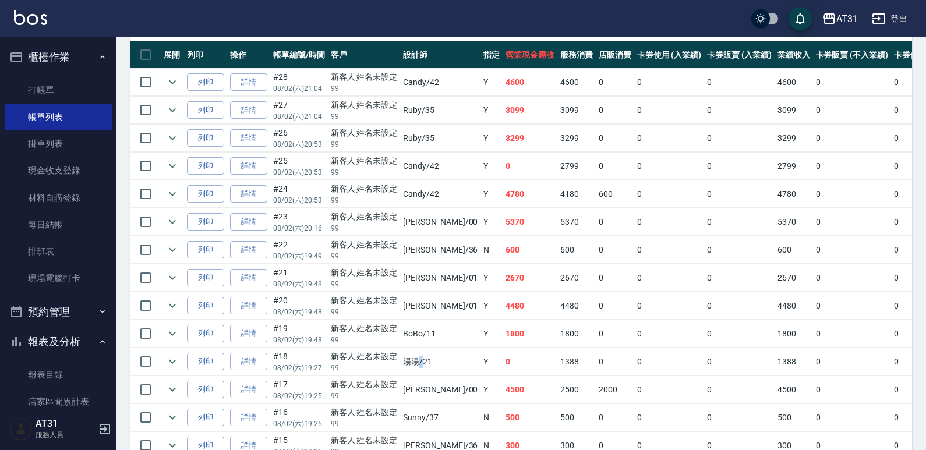
scroll to position [271, 0]
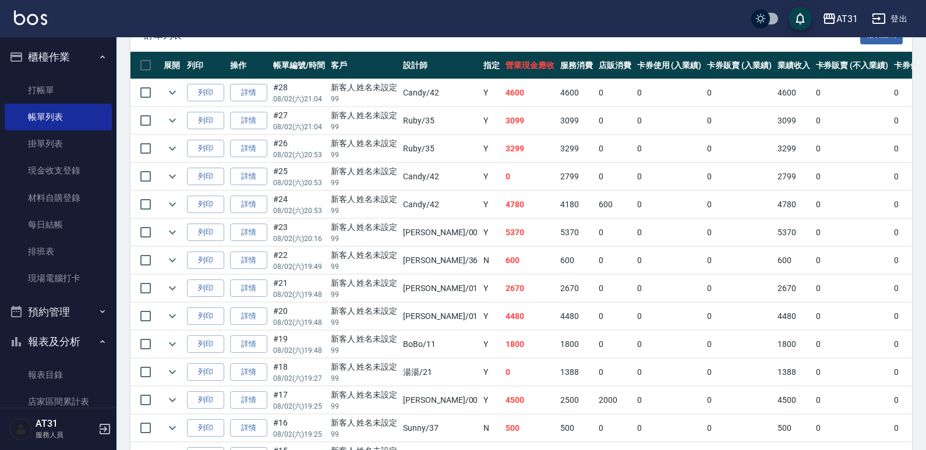
click at [374, 247] on td "新客人 姓名未設定 99" at bounding box center [364, 260] width 73 height 27
drag, startPoint x: 395, startPoint y: 232, endPoint x: 391, endPoint y: 236, distance: 6.2
drag, startPoint x: 391, startPoint y: 236, endPoint x: 344, endPoint y: 238, distance: 47.2
click at [365, 241] on p "99" at bounding box center [364, 239] width 67 height 10
click at [246, 228] on link "詳情" at bounding box center [248, 233] width 37 height 18
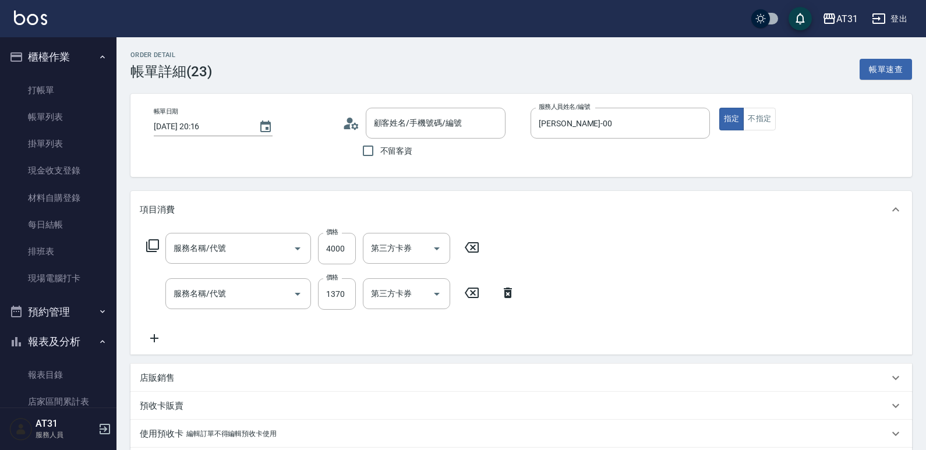
type input "[DATE] 20:16"
type input "[PERSON_NAME]-00"
type input "530"
type input "雙棍有色髮片(707)"
type input "自購二段(608)"
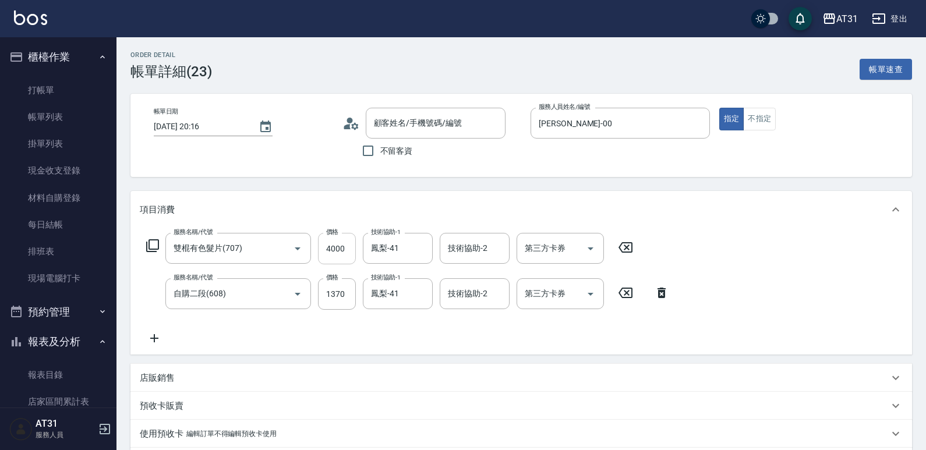
type input "新客人 姓名未設定/99/null"
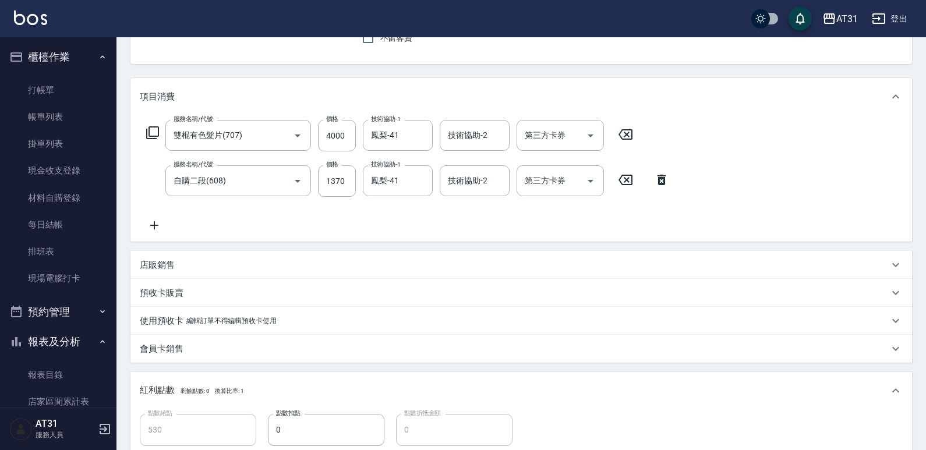
scroll to position [116, 0]
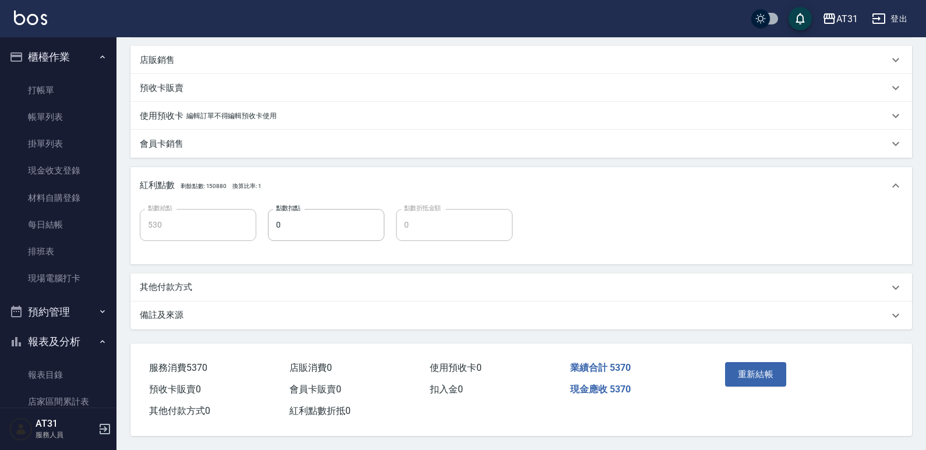
click at [258, 282] on div "其他付款方式" at bounding box center [514, 287] width 749 height 12
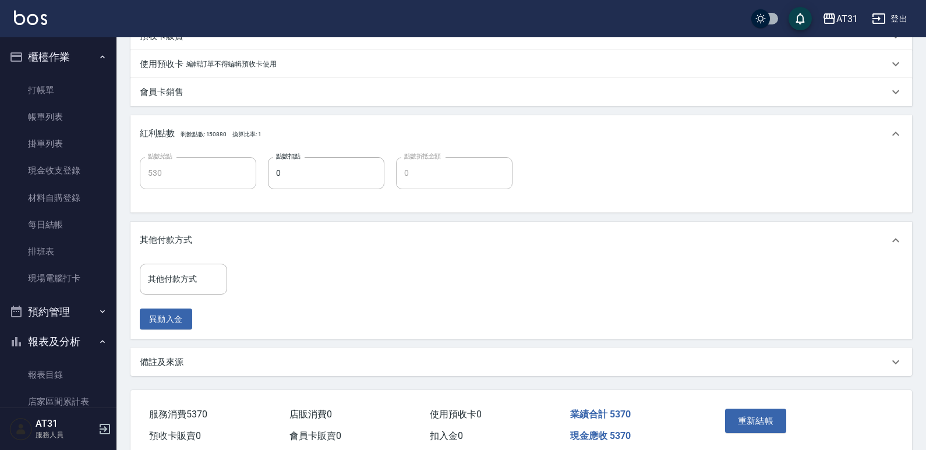
scroll to position [405, 0]
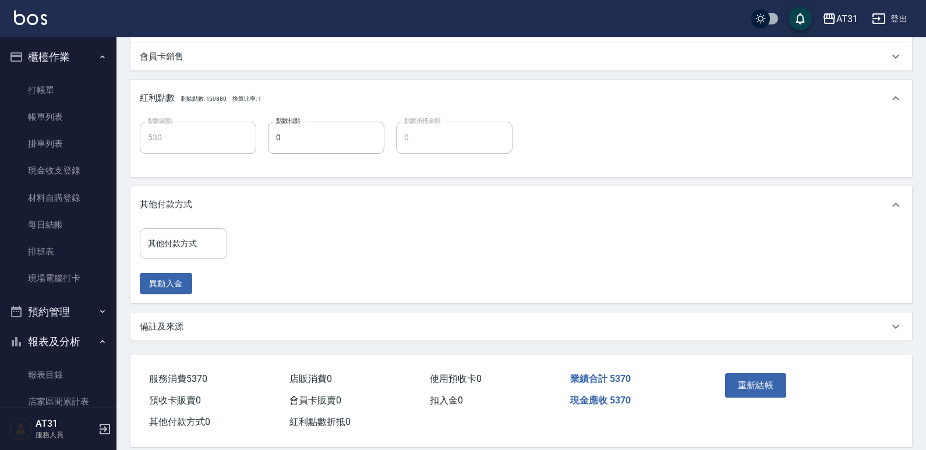
drag, startPoint x: 202, startPoint y: 264, endPoint x: 207, endPoint y: 246, distance: 18.8
click at [207, 246] on div "其他付款方式 其他付款方式 異動入金" at bounding box center [187, 261] width 94 height 66
click at [206, 246] on input "其他付款方式" at bounding box center [183, 244] width 77 height 20
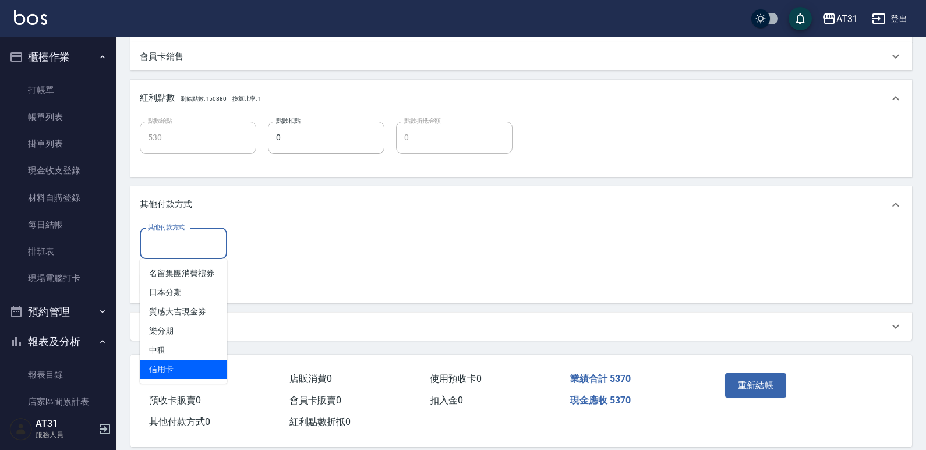
click at [180, 365] on ul "名留集團消費禮券 日本分期 質感大吉現金券 樂分期 中租 信用卡" at bounding box center [183, 321] width 87 height 125
click at [180, 365] on span "信用卡" at bounding box center [183, 369] width 87 height 19
type input "信用卡"
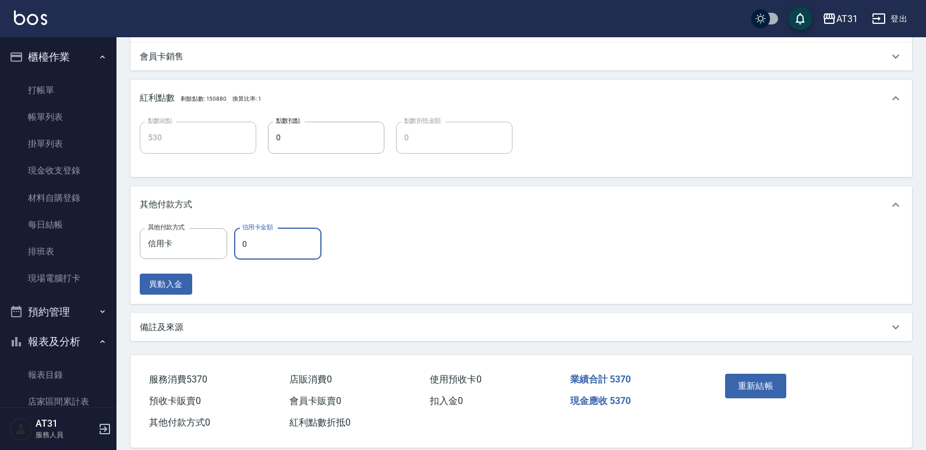
click at [253, 243] on input "0" at bounding box center [277, 243] width 87 height 31
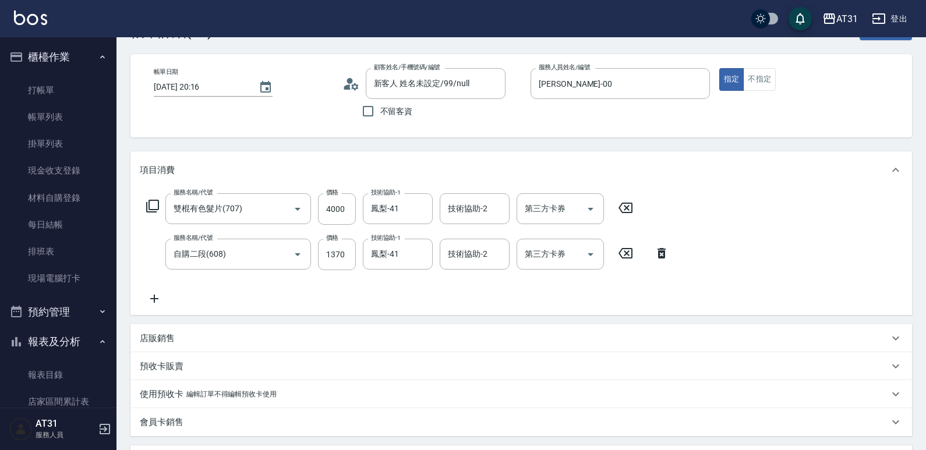
scroll to position [0, 0]
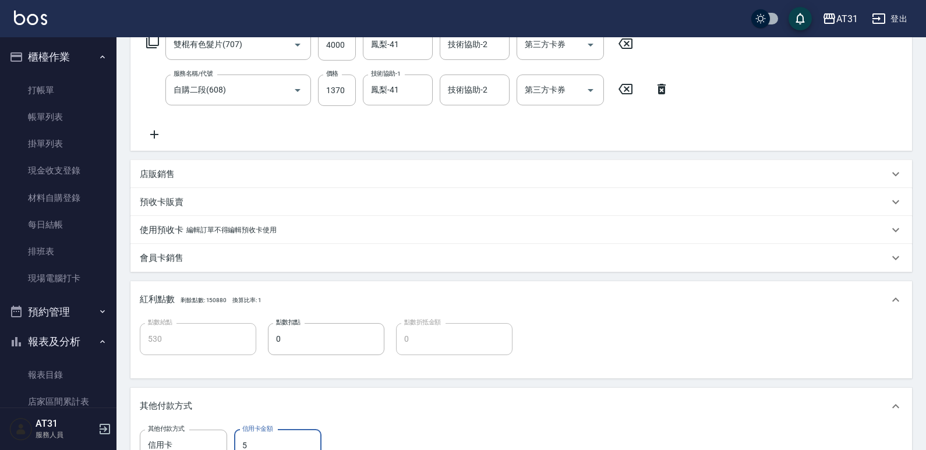
type input "53"
type input "480"
type input "5370"
type input "0"
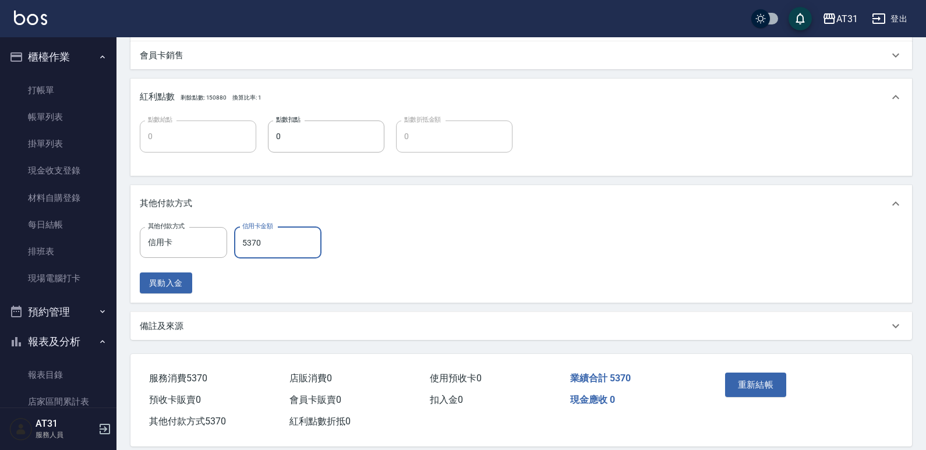
scroll to position [422, 0]
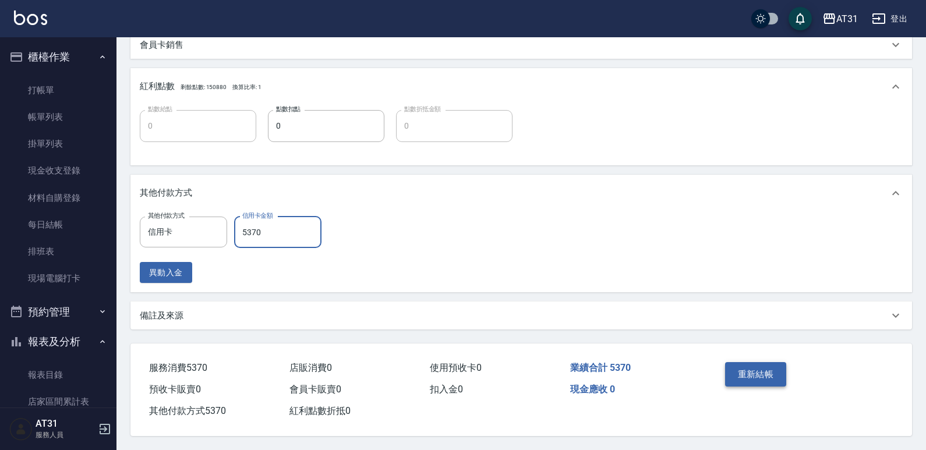
type input "5370"
click at [762, 364] on button "重新結帳" at bounding box center [756, 374] width 62 height 24
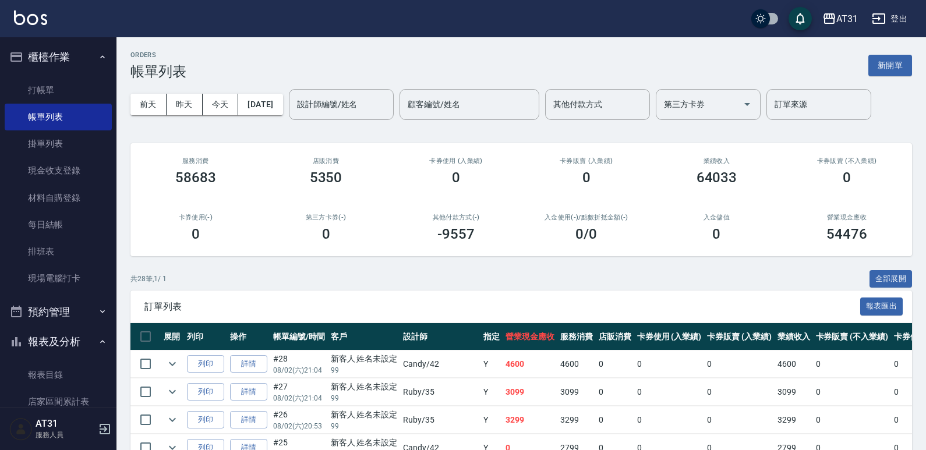
drag, startPoint x: 399, startPoint y: 270, endPoint x: 365, endPoint y: 276, distance: 34.8
drag, startPoint x: 365, startPoint y: 276, endPoint x: 334, endPoint y: 277, distance: 30.3
drag, startPoint x: 334, startPoint y: 277, endPoint x: 307, endPoint y: 278, distance: 27.4
click at [307, 278] on div "共 28 筆, 1 / 1 全部展開" at bounding box center [521, 279] width 782 height 18
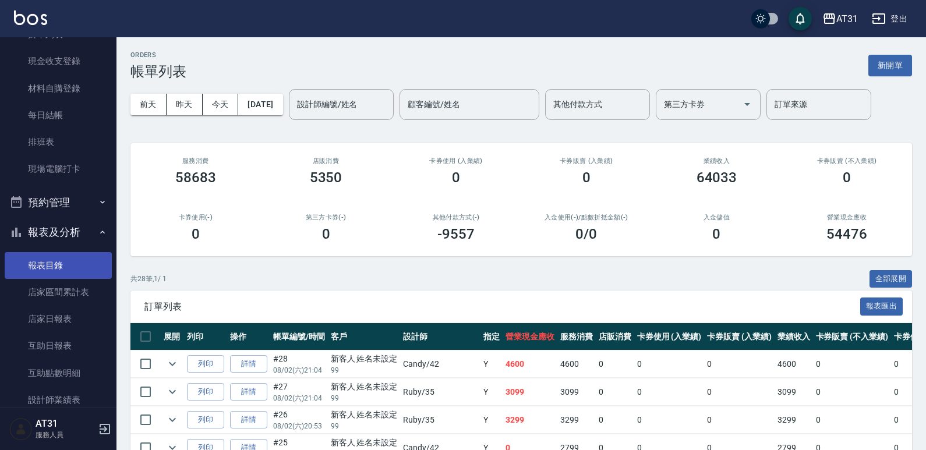
scroll to position [175, 0]
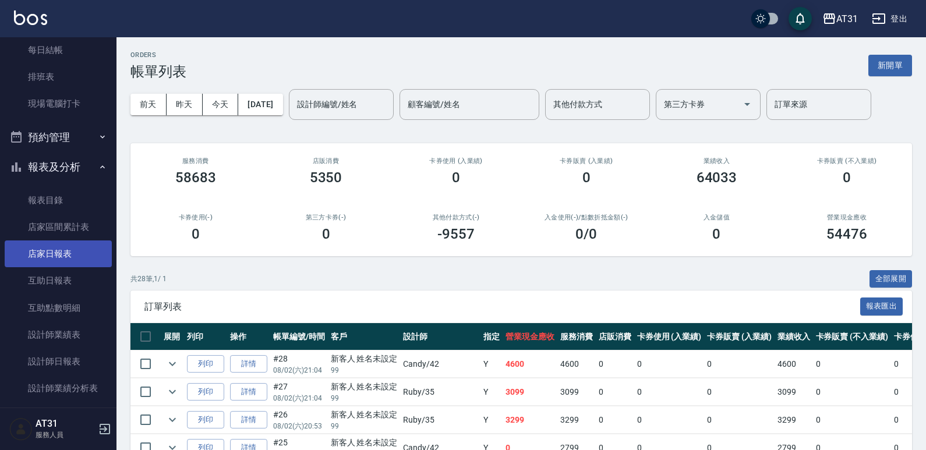
click at [73, 256] on link "店家日報表" at bounding box center [58, 254] width 107 height 27
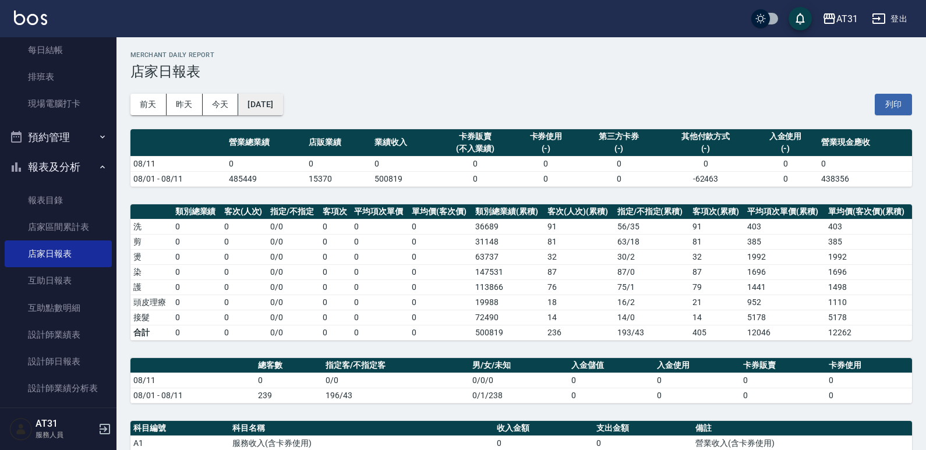
click at [254, 102] on button "[DATE]" at bounding box center [260, 105] width 44 height 22
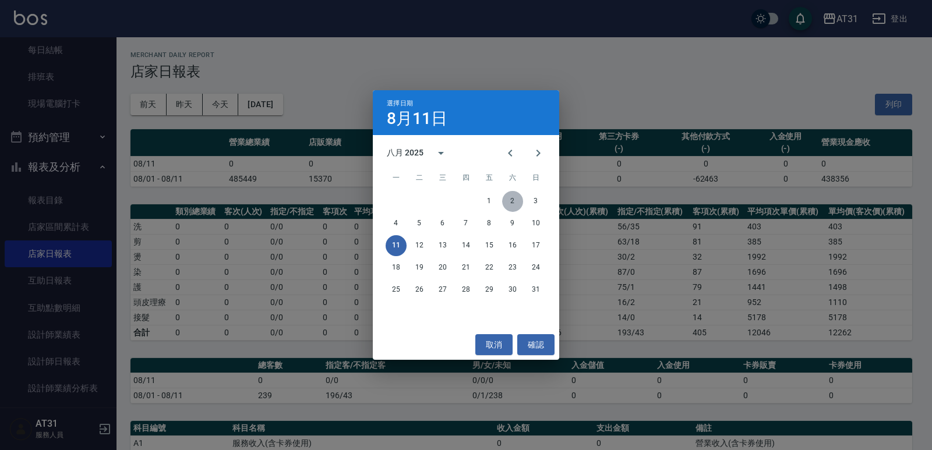
click at [512, 199] on button "2" at bounding box center [512, 201] width 21 height 21
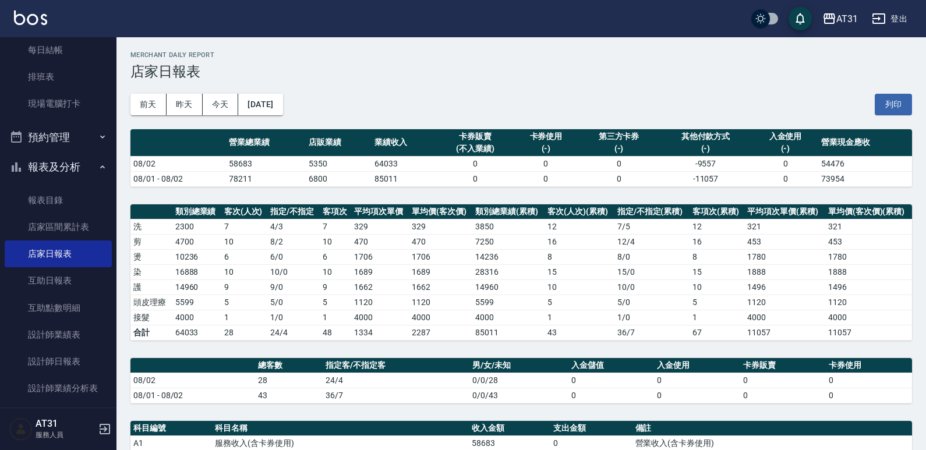
drag, startPoint x: 418, startPoint y: 117, endPoint x: 387, endPoint y: 125, distance: 31.9
drag, startPoint x: 387, startPoint y: 125, endPoint x: 370, endPoint y: 135, distance: 19.6
click at [370, 135] on th "店販業績" at bounding box center [339, 142] width 66 height 27
drag, startPoint x: 367, startPoint y: 137, endPoint x: 317, endPoint y: 179, distance: 65.8
drag, startPoint x: 317, startPoint y: 179, endPoint x: 308, endPoint y: 187, distance: 11.9
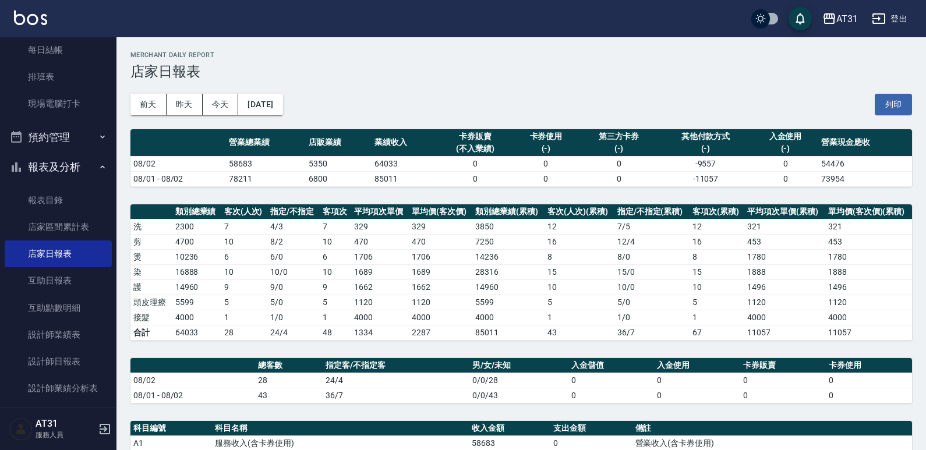
drag, startPoint x: 308, startPoint y: 187, endPoint x: 256, endPoint y: 200, distance: 54.0
click at [261, 204] on th "客次(人次)" at bounding box center [244, 211] width 47 height 15
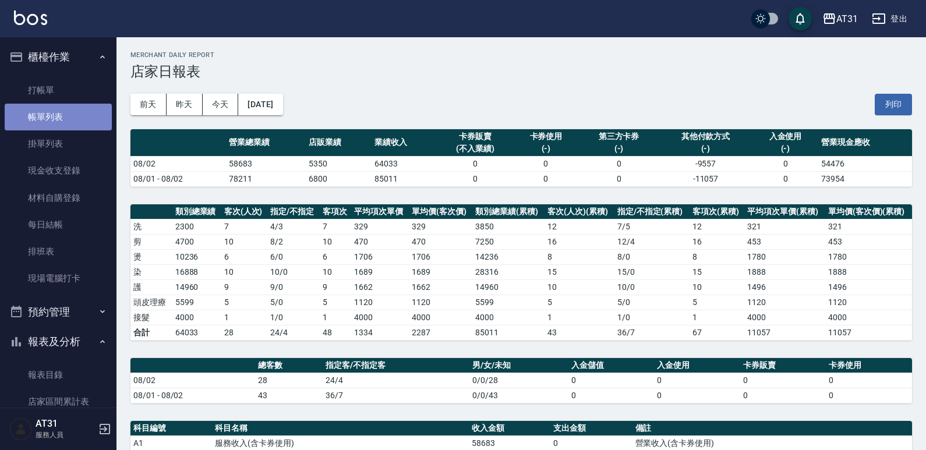
click at [80, 112] on link "帳單列表" at bounding box center [58, 117] width 107 height 27
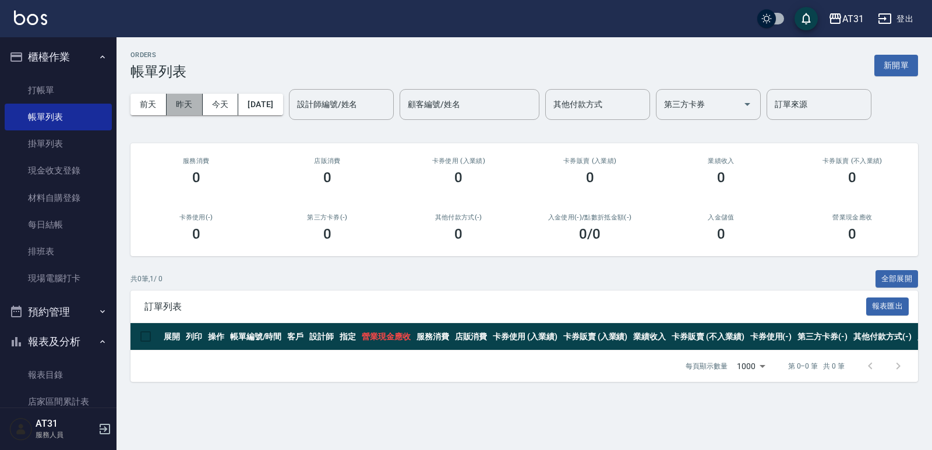
click at [183, 105] on button "昨天" at bounding box center [185, 105] width 36 height 22
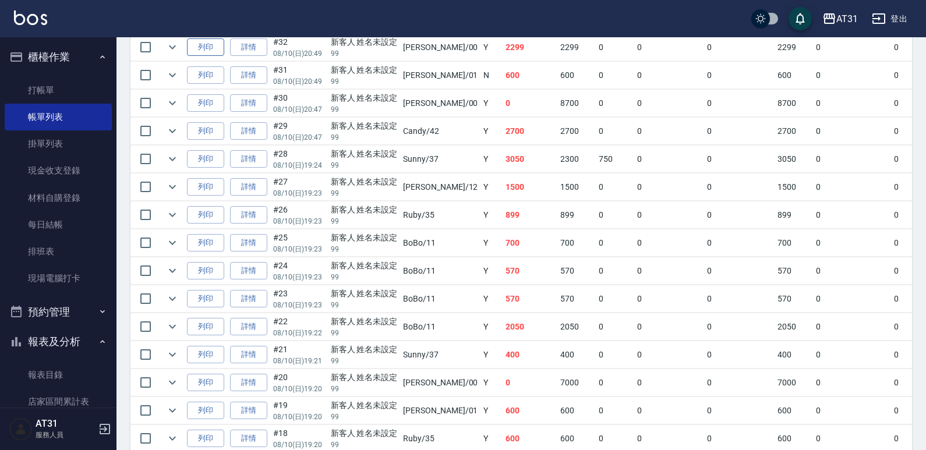
scroll to position [58, 0]
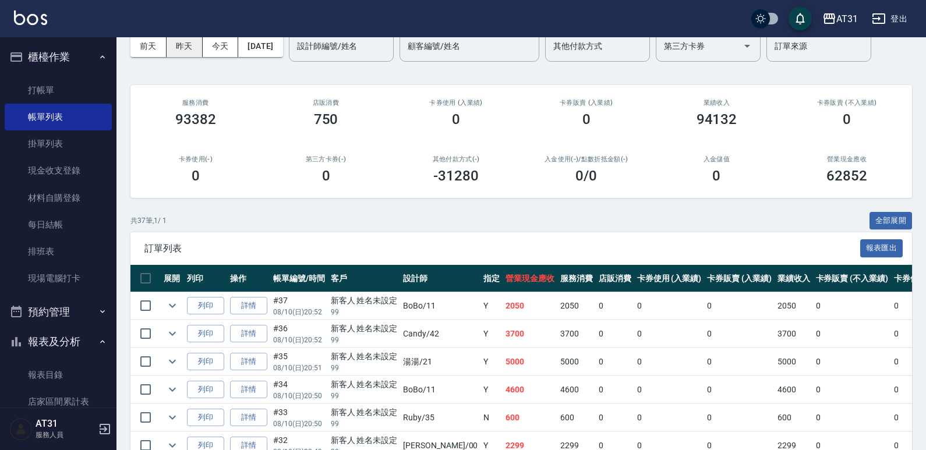
click at [191, 47] on button "昨天" at bounding box center [185, 47] width 36 height 22
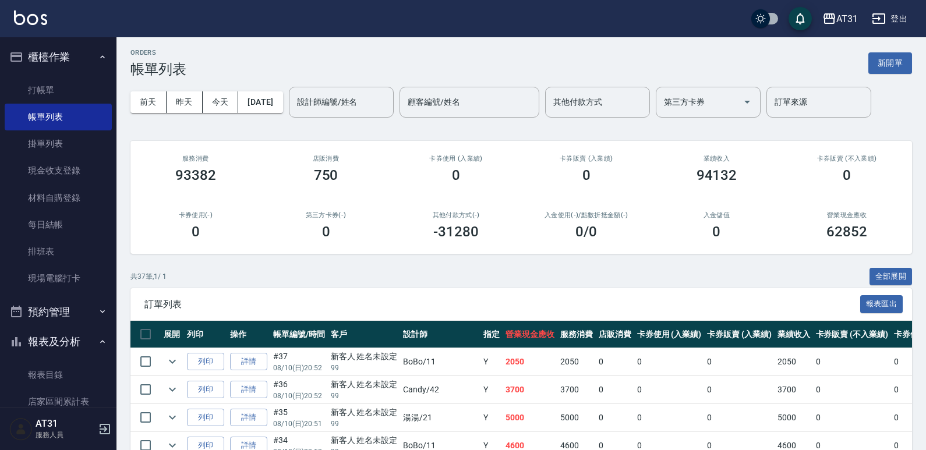
scroll to position [0, 0]
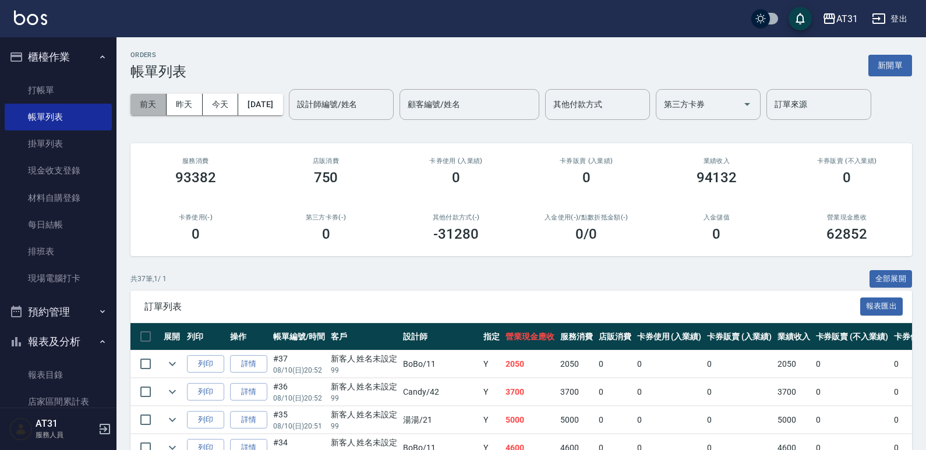
click at [137, 108] on button "前天" at bounding box center [148, 105] width 36 height 22
drag, startPoint x: 441, startPoint y: 209, endPoint x: 391, endPoint y: 210, distance: 50.1
click at [391, 210] on div "其他付款方式(-) 0" at bounding box center [456, 228] width 130 height 56
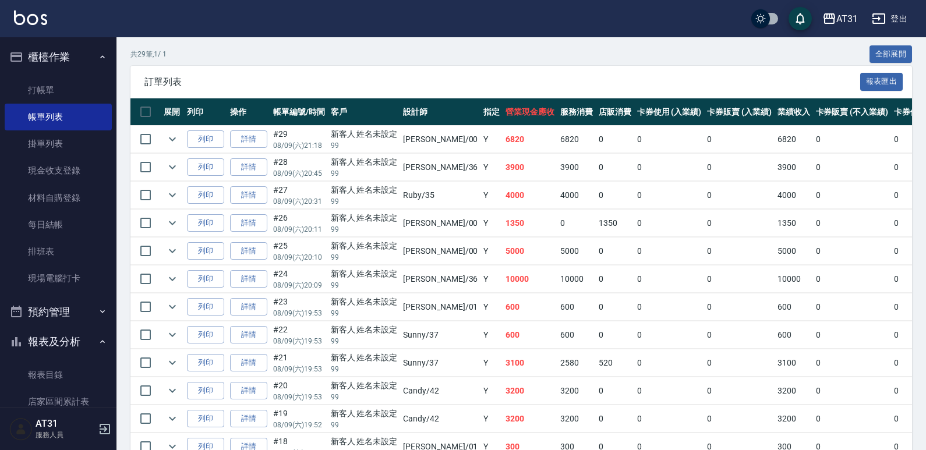
scroll to position [233, 0]
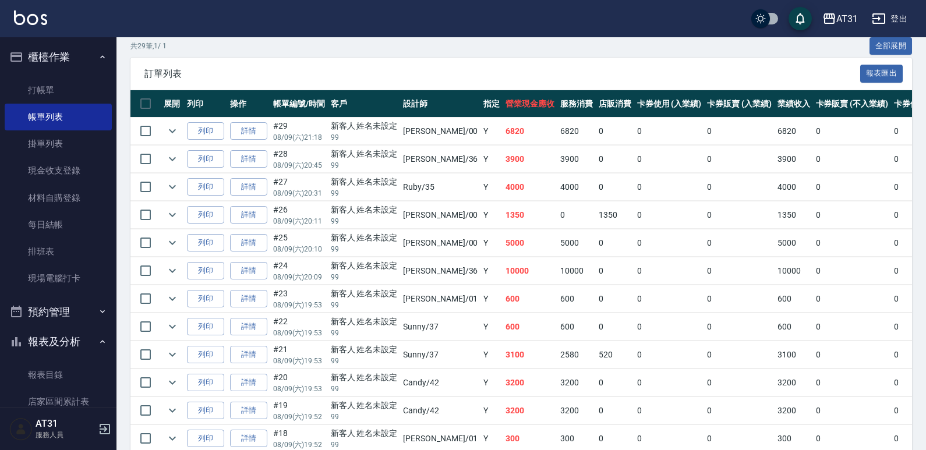
drag, startPoint x: 553, startPoint y: 222, endPoint x: 528, endPoint y: 220, distance: 25.1
click at [557, 220] on td "0" at bounding box center [576, 214] width 38 height 27
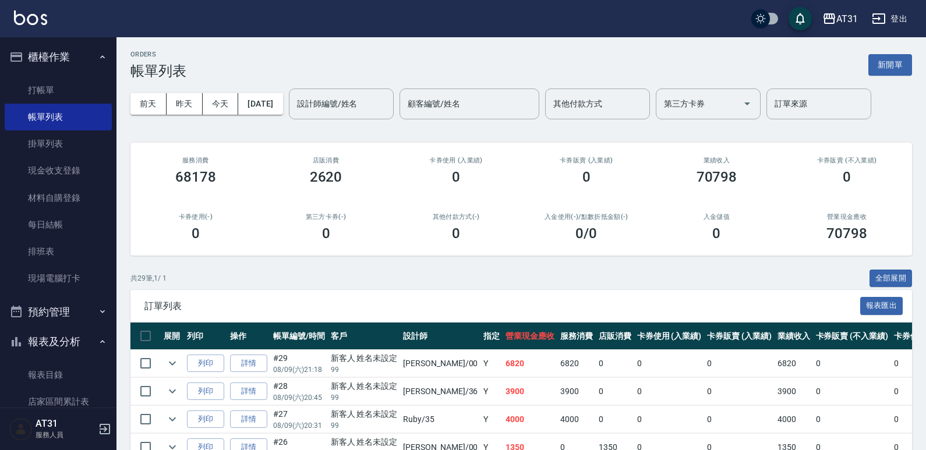
scroll to position [0, 0]
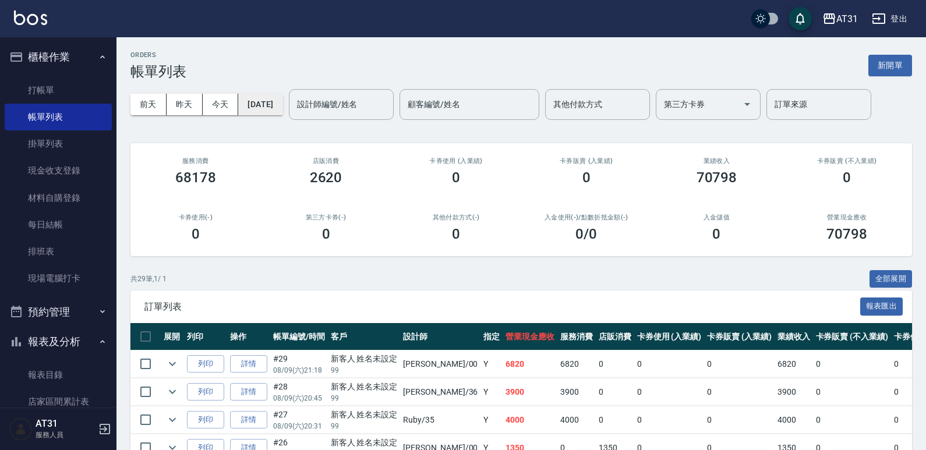
click at [282, 103] on button "[DATE]" at bounding box center [260, 105] width 44 height 22
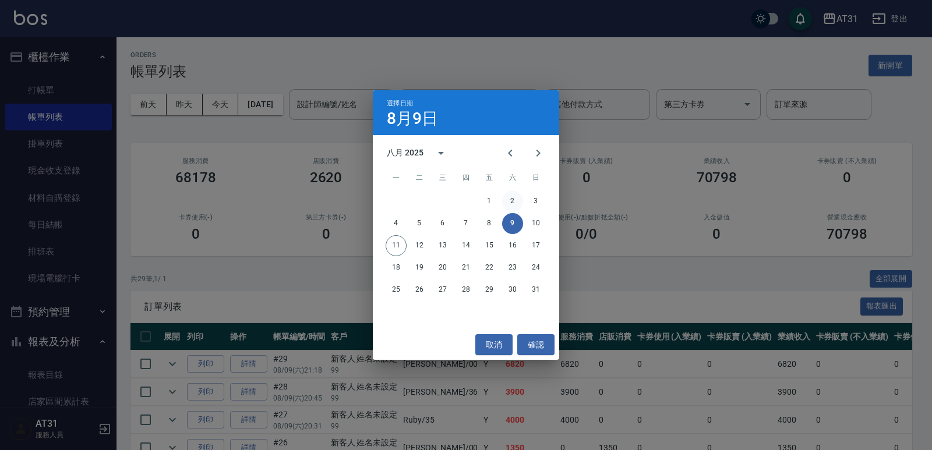
click at [517, 200] on button "2" at bounding box center [512, 201] width 21 height 21
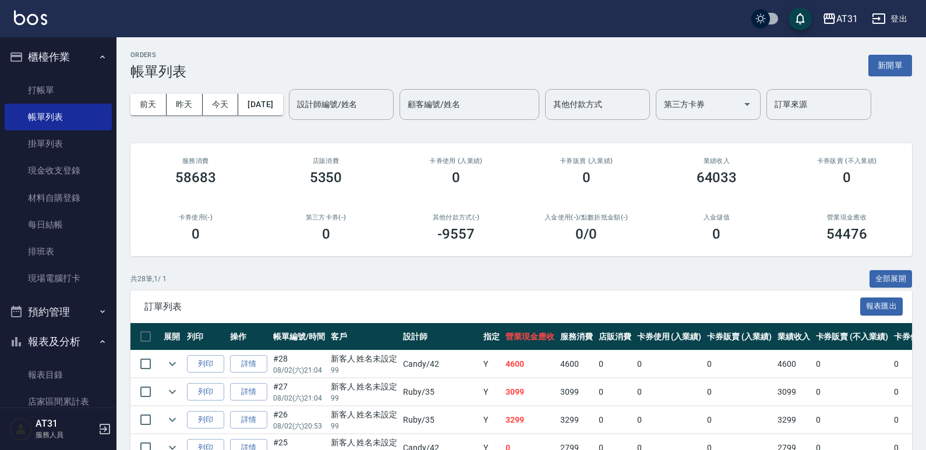
drag, startPoint x: 441, startPoint y: 196, endPoint x: 436, endPoint y: 197, distance: 5.9
click at [436, 197] on div "卡券使用 (入業績) 0" at bounding box center [456, 171] width 130 height 56
click at [275, 105] on button "[DATE]" at bounding box center [260, 105] width 44 height 22
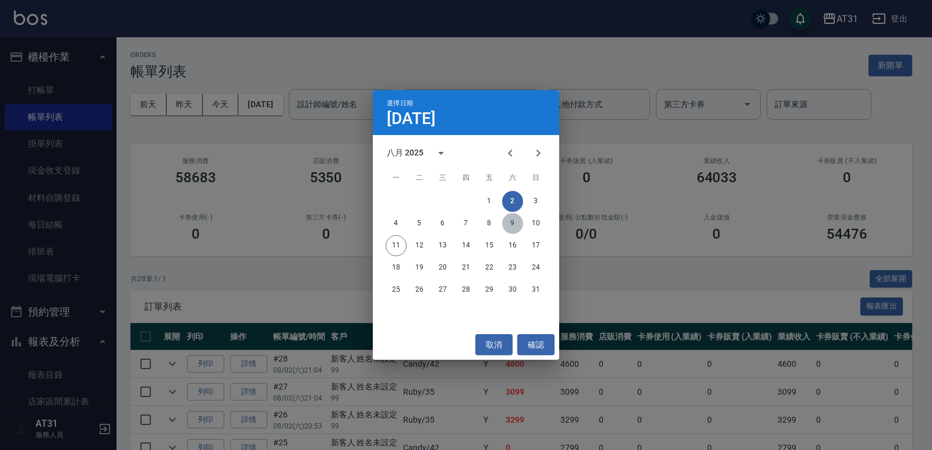
click at [503, 220] on button "9" at bounding box center [512, 223] width 21 height 21
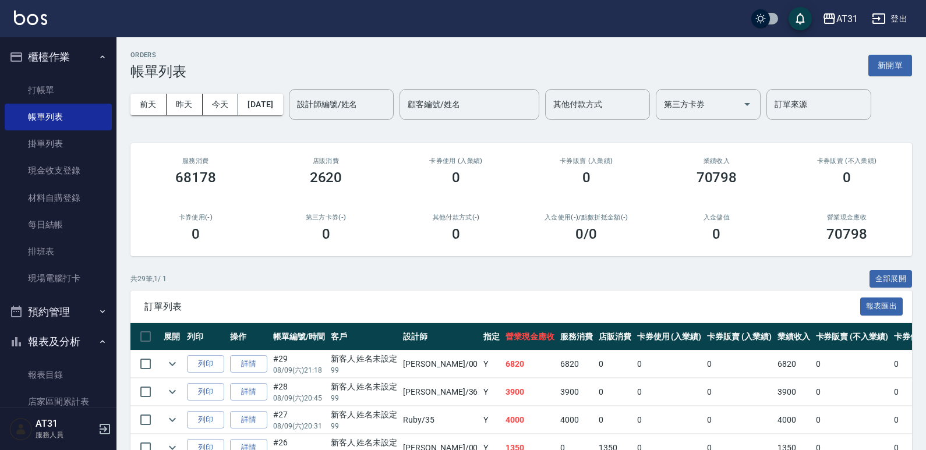
drag, startPoint x: 489, startPoint y: 204, endPoint x: 480, endPoint y: 208, distance: 9.9
drag, startPoint x: 480, startPoint y: 208, endPoint x: 436, endPoint y: 222, distance: 46.2
drag, startPoint x: 436, startPoint y: 222, endPoint x: 386, endPoint y: 232, distance: 51.1
click at [386, 232] on div "第三方卡券(-) 0" at bounding box center [326, 228] width 130 height 56
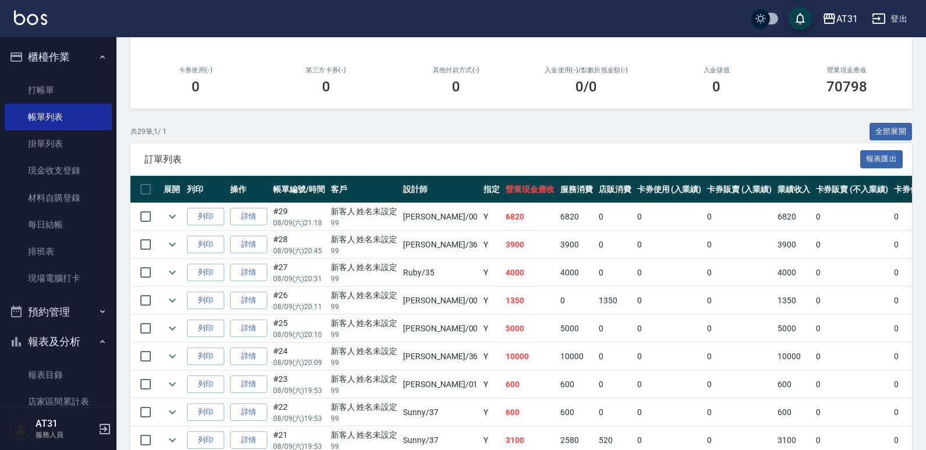
scroll to position [175, 0]
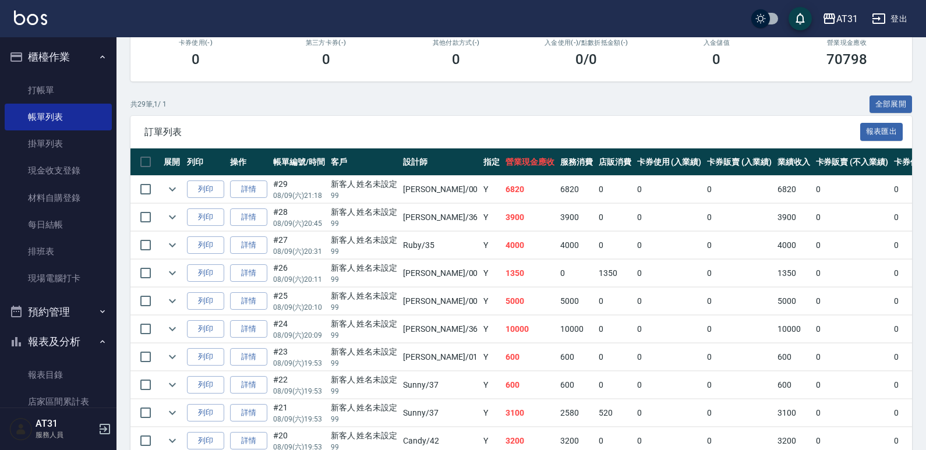
drag, startPoint x: 458, startPoint y: 278, endPoint x: 372, endPoint y: 293, distance: 87.4
drag, startPoint x: 372, startPoint y: 293, endPoint x: 331, endPoint y: 299, distance: 41.2
drag, startPoint x: 331, startPoint y: 299, endPoint x: 304, endPoint y: 309, distance: 29.1
click at [304, 309] on p "08/09 (六) 20:10" at bounding box center [299, 307] width 52 height 10
drag, startPoint x: 577, startPoint y: 323, endPoint x: 538, endPoint y: 328, distance: 39.4
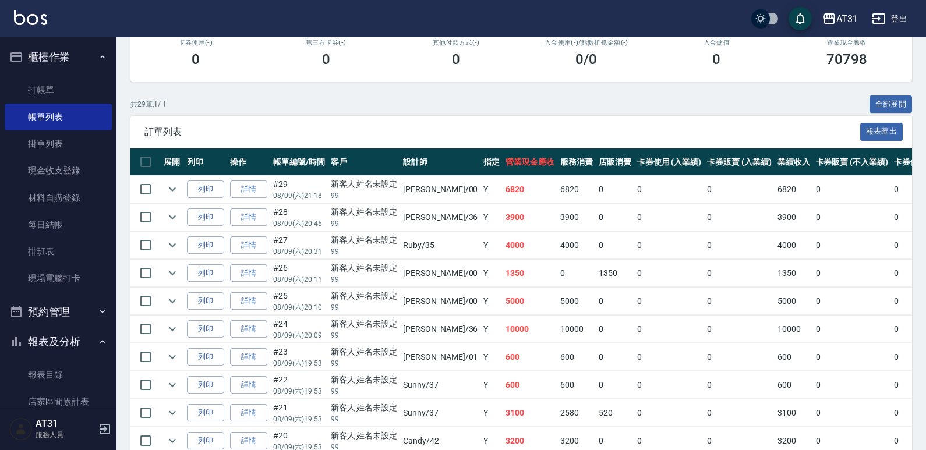
drag, startPoint x: 538, startPoint y: 328, endPoint x: 494, endPoint y: 331, distance: 43.8
click at [503, 331] on td "10000" at bounding box center [530, 329] width 55 height 27
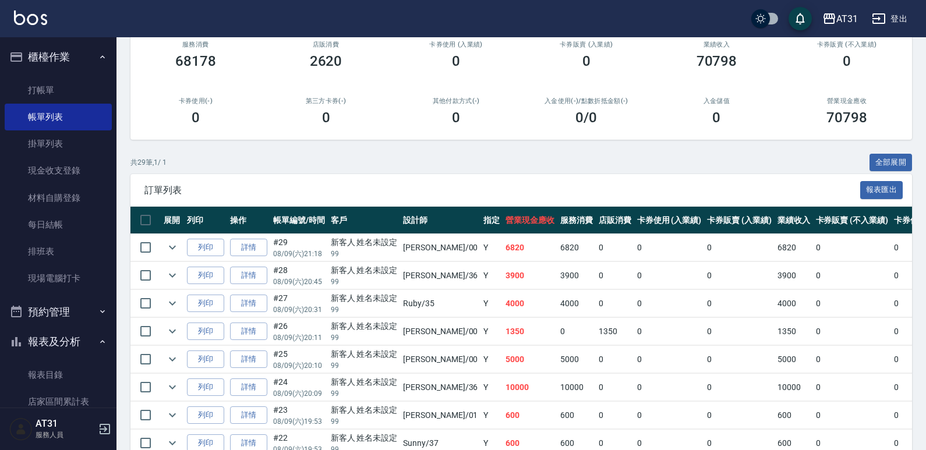
scroll to position [233, 0]
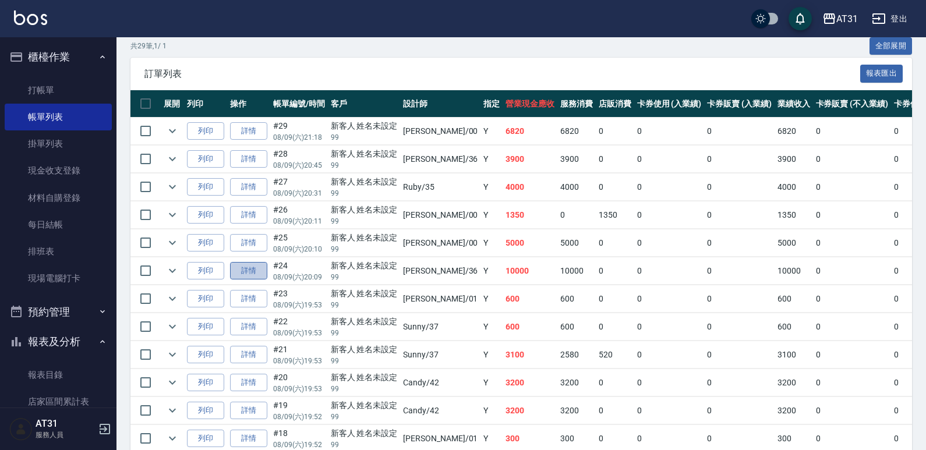
click at [249, 271] on link "詳情" at bounding box center [248, 271] width 37 height 18
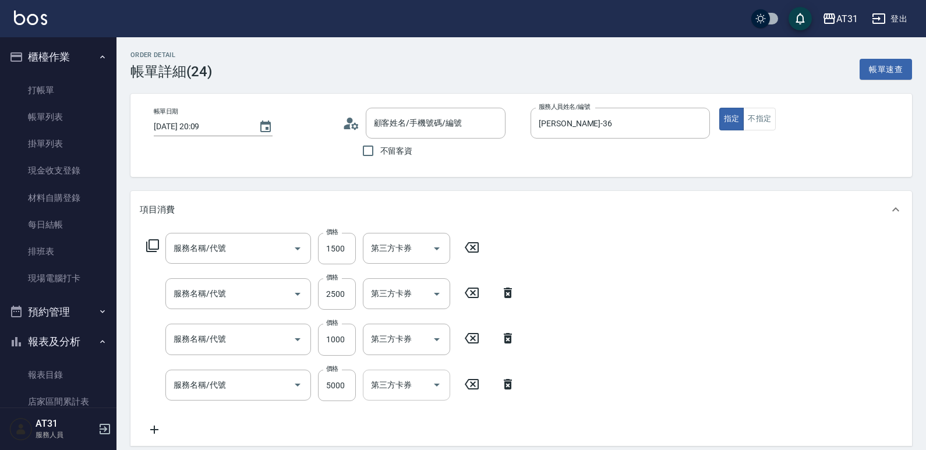
type input "[DATE] 20:09"
type input "[PERSON_NAME]-36"
type input "1000"
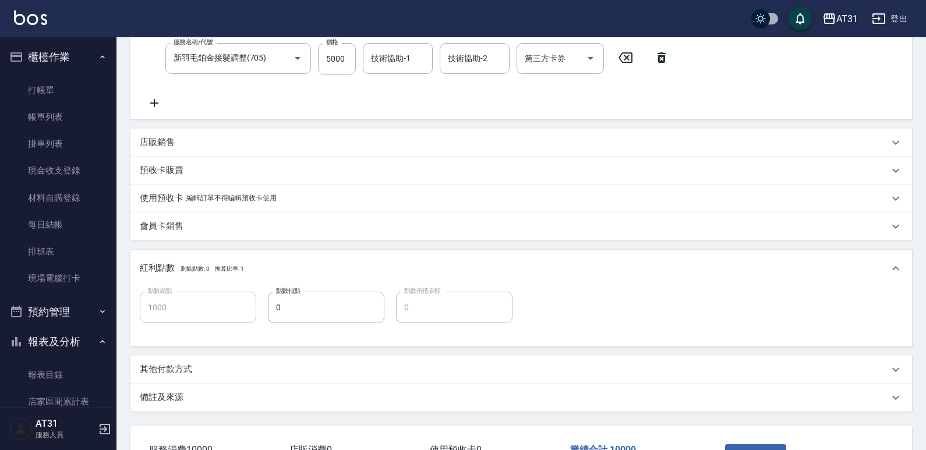
type input "染髮(501)"
type input "自購三段(609)"
type input "自購敷膜(105)"
type input "新羽毛鉑金接髮調整(705)"
type input "新客人 姓名未設定/99/null"
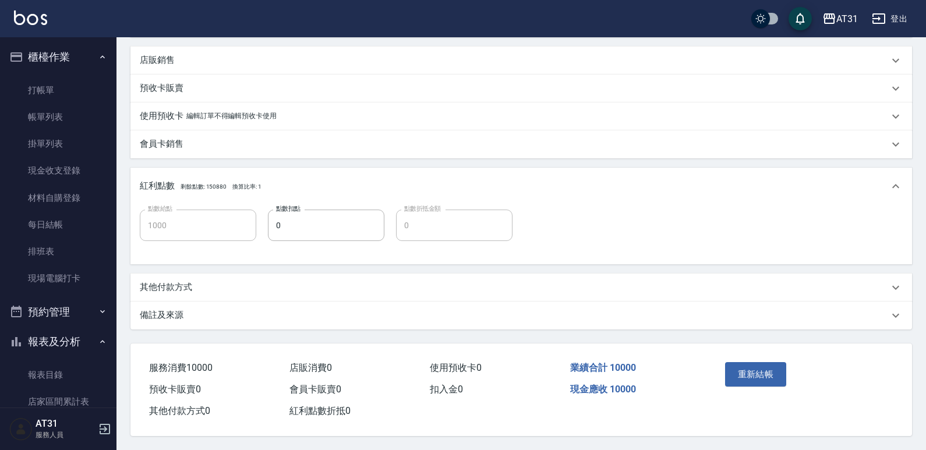
click at [265, 288] on div "其他付款方式" at bounding box center [514, 287] width 749 height 12
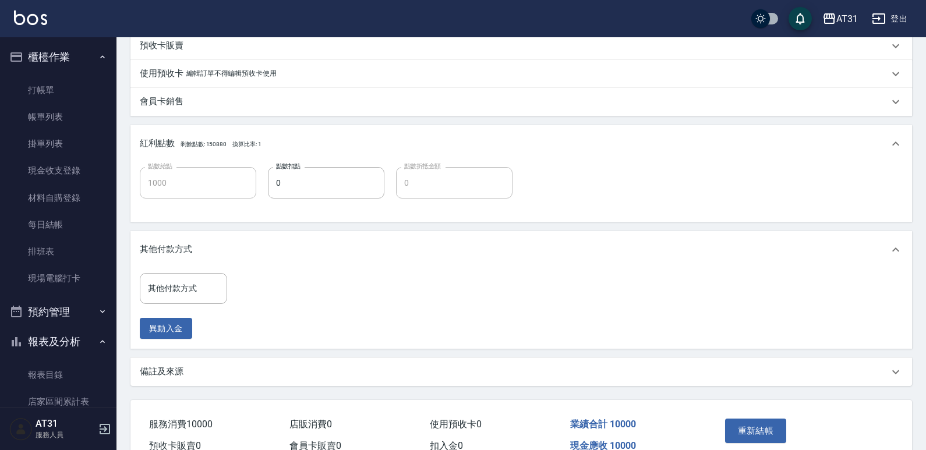
scroll to position [472, 0]
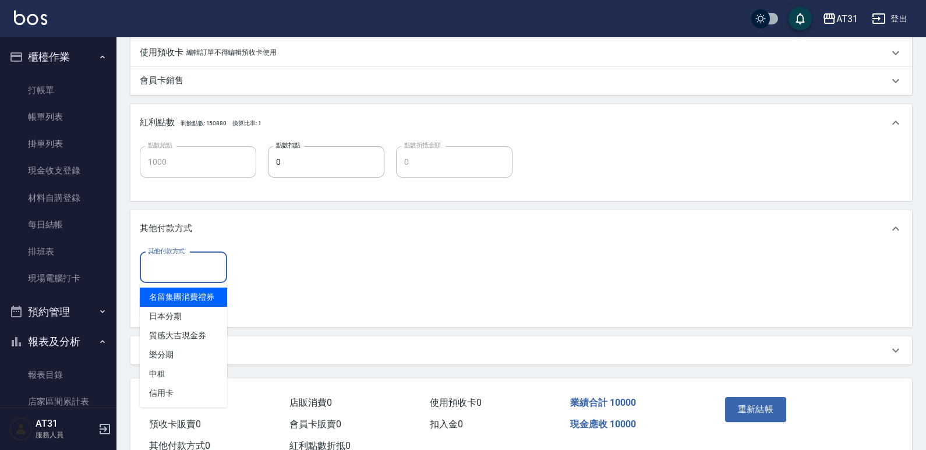
click at [199, 275] on input "其他付款方式" at bounding box center [183, 267] width 77 height 20
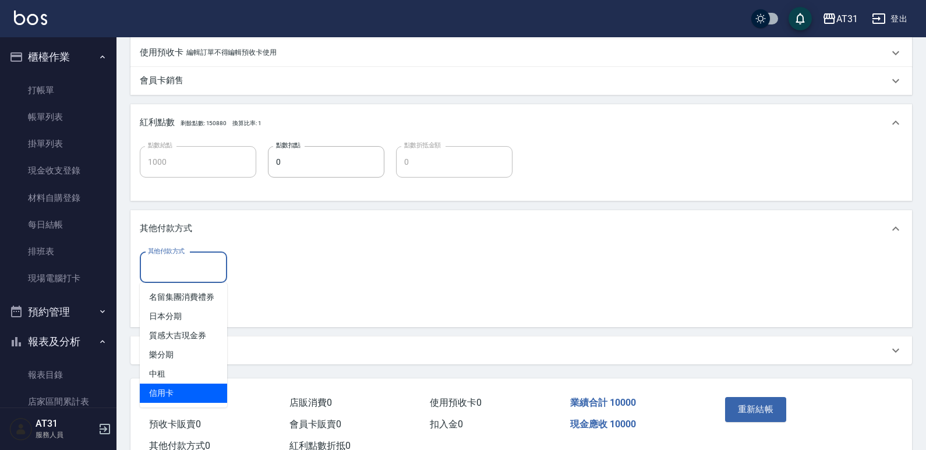
click at [182, 386] on span "信用卡" at bounding box center [183, 393] width 87 height 19
type input "信用卡"
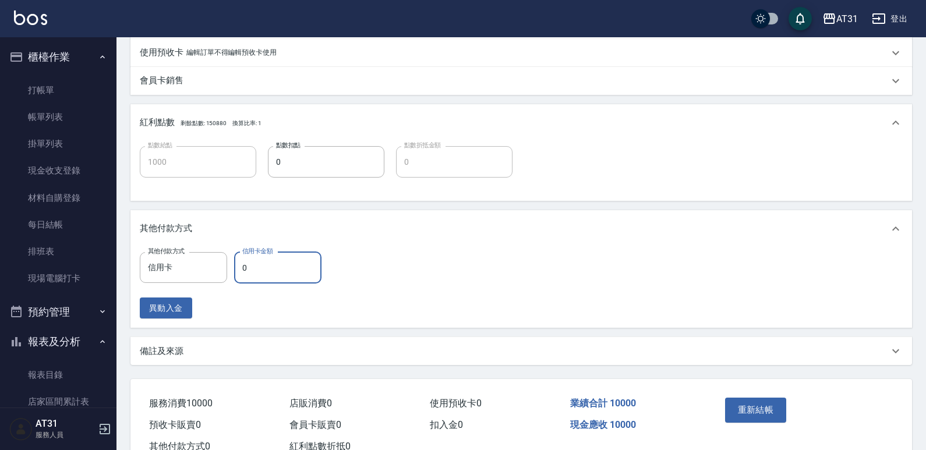
type input "1"
type input "990"
type input "100"
type input "900"
type input "1000"
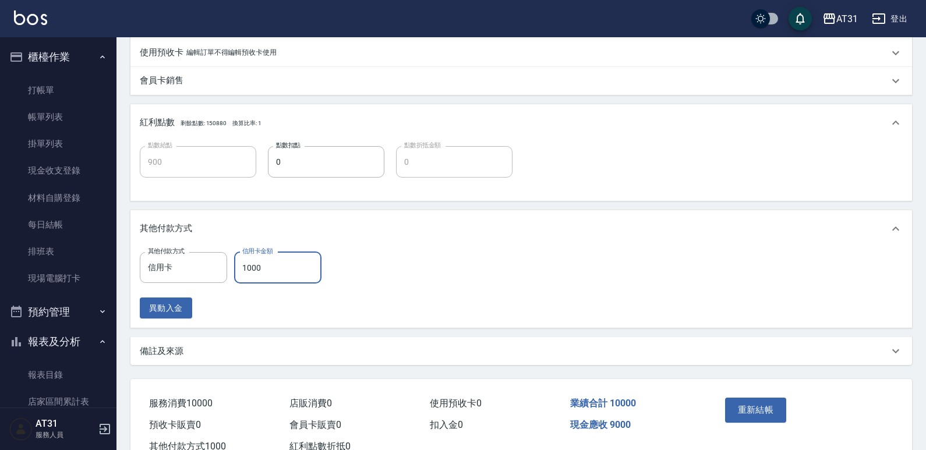
type input "0"
type input "10000"
click at [759, 416] on button "重新結帳" at bounding box center [756, 410] width 62 height 24
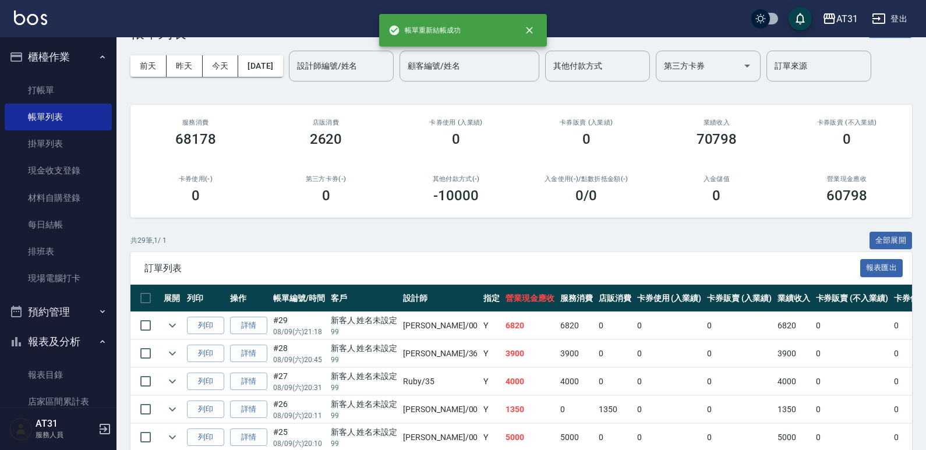
scroll to position [175, 0]
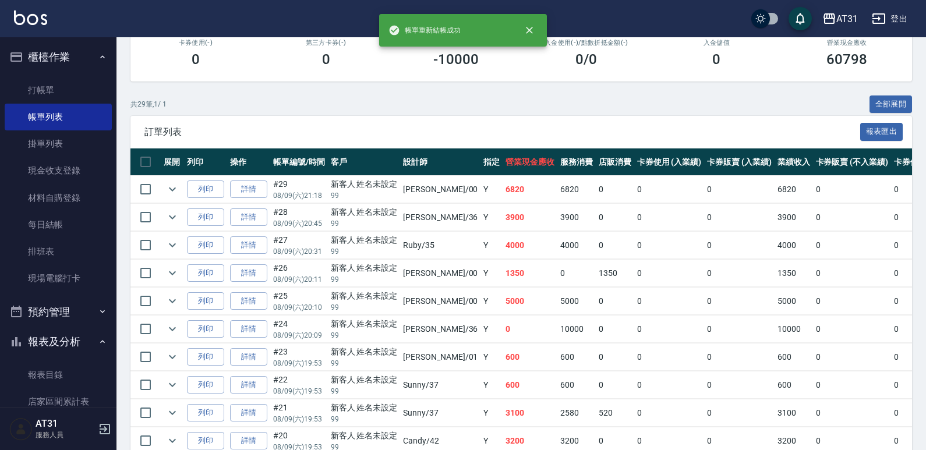
drag, startPoint x: 521, startPoint y: 147, endPoint x: 465, endPoint y: 151, distance: 56.6
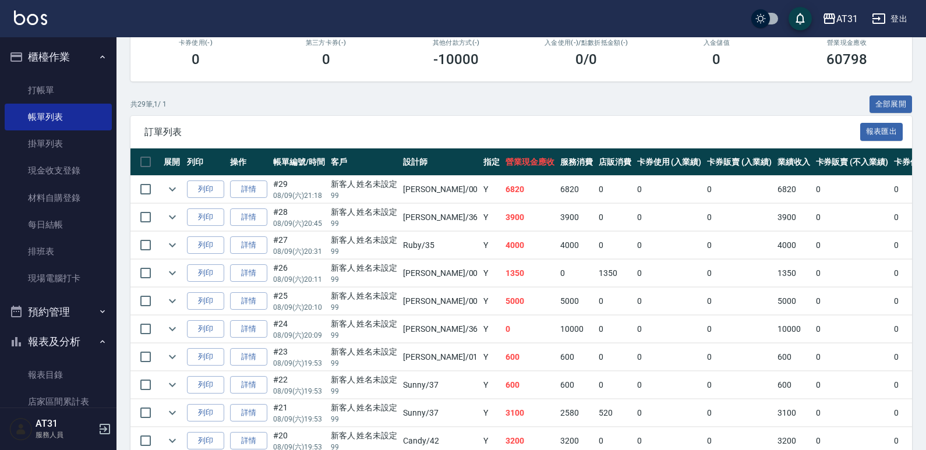
drag, startPoint x: 465, startPoint y: 151, endPoint x: 423, endPoint y: 153, distance: 41.4
drag, startPoint x: 423, startPoint y: 153, endPoint x: 391, endPoint y: 159, distance: 33.2
click at [391, 159] on th "客戶" at bounding box center [364, 162] width 73 height 27
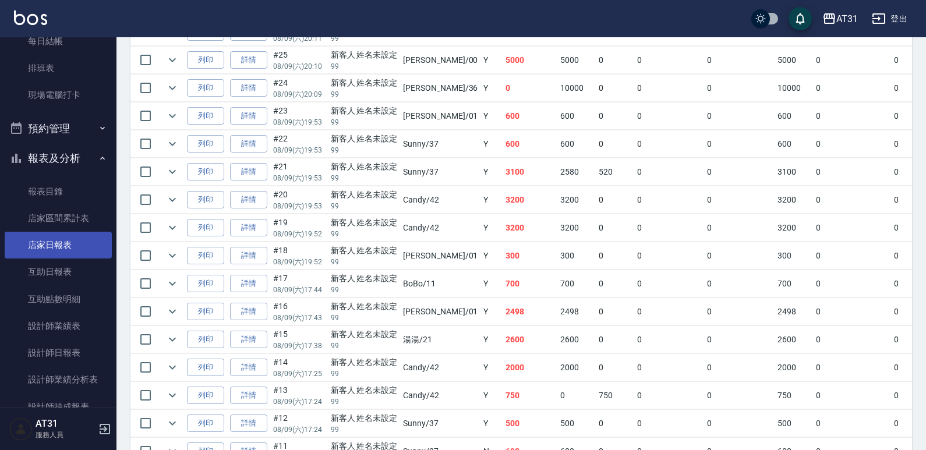
scroll to position [332, 0]
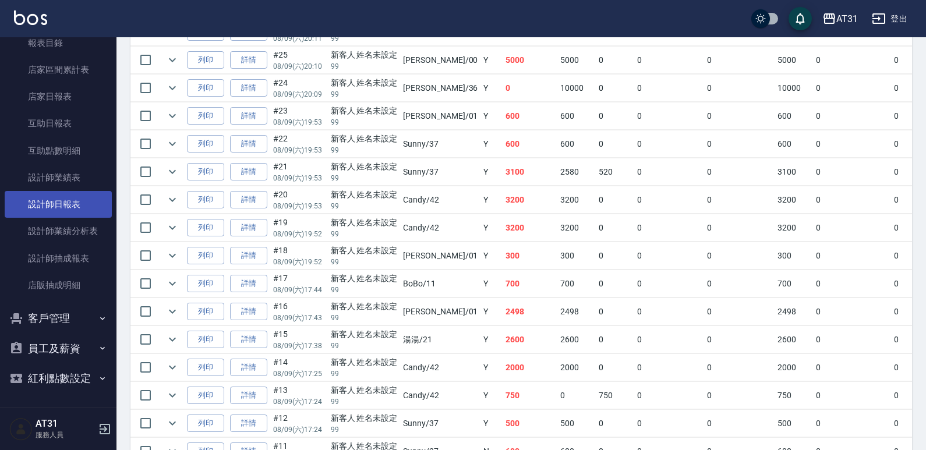
click at [65, 200] on link "設計師日報表" at bounding box center [58, 204] width 107 height 27
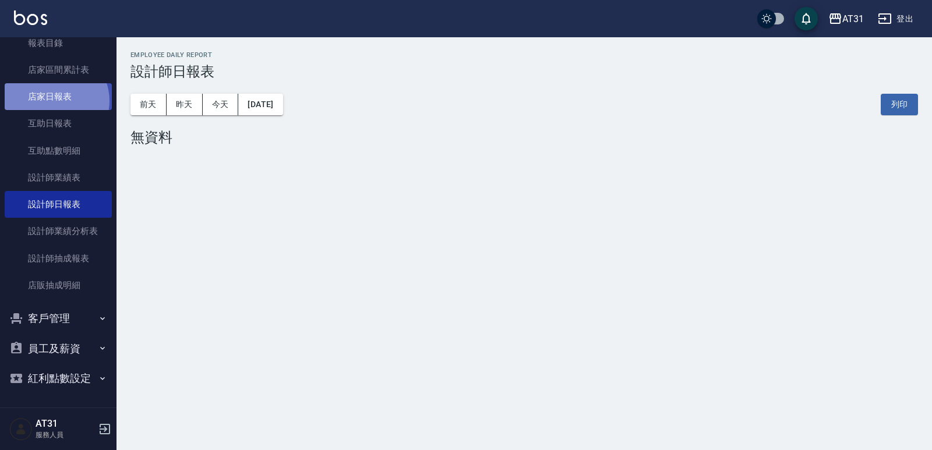
drag, startPoint x: 54, startPoint y: 101, endPoint x: 60, endPoint y: 102, distance: 5.9
click at [54, 100] on link "店家日報表" at bounding box center [58, 96] width 107 height 27
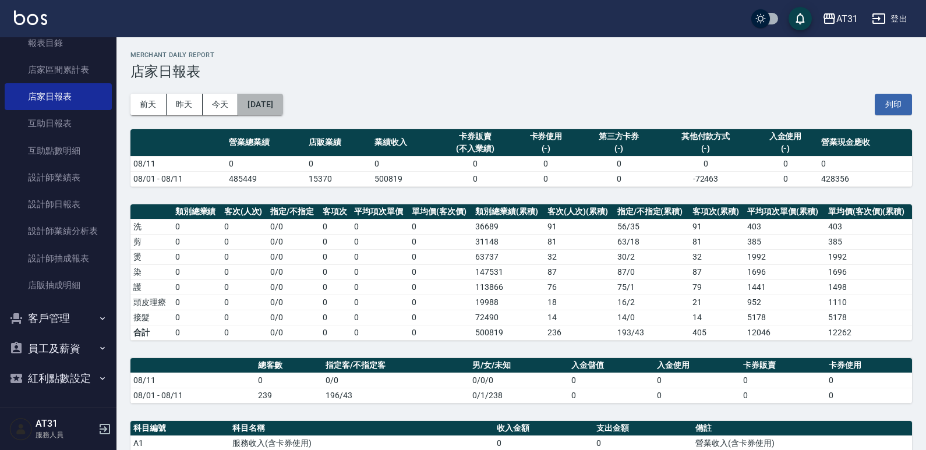
click at [282, 110] on button "[DATE]" at bounding box center [260, 105] width 44 height 22
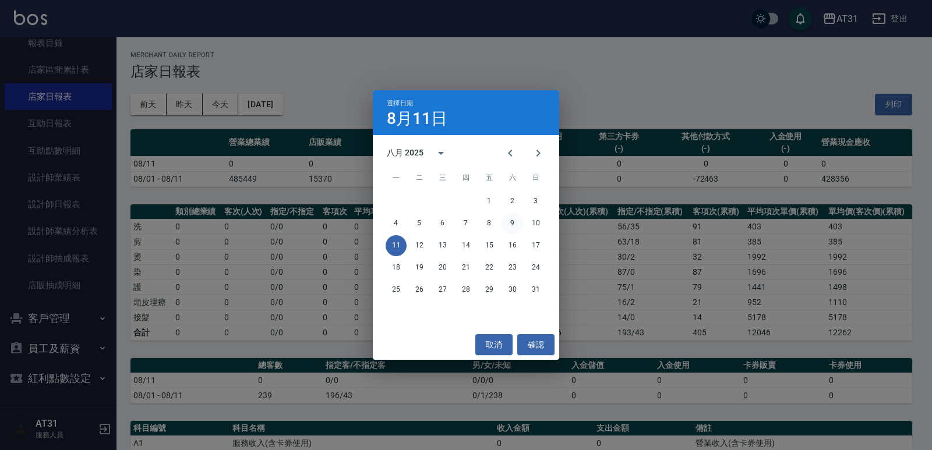
click at [510, 224] on button "9" at bounding box center [512, 223] width 21 height 21
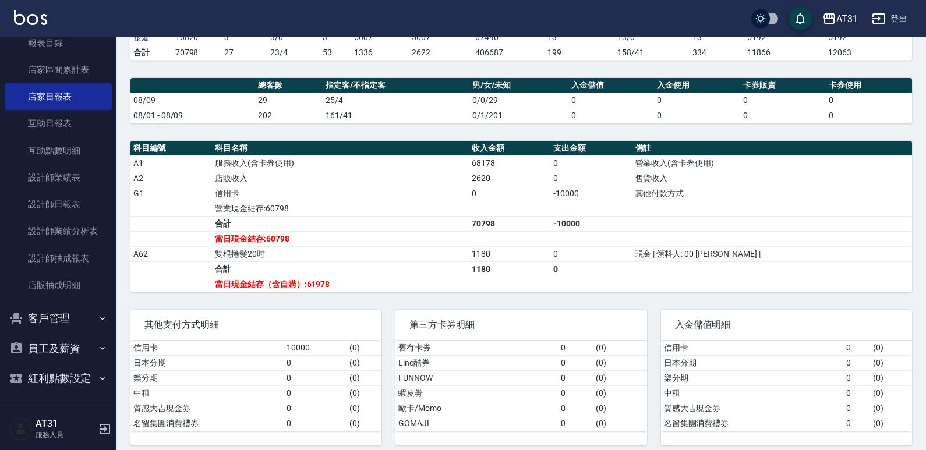
scroll to position [289, 0]
